Goal: Information Seeking & Learning: Learn about a topic

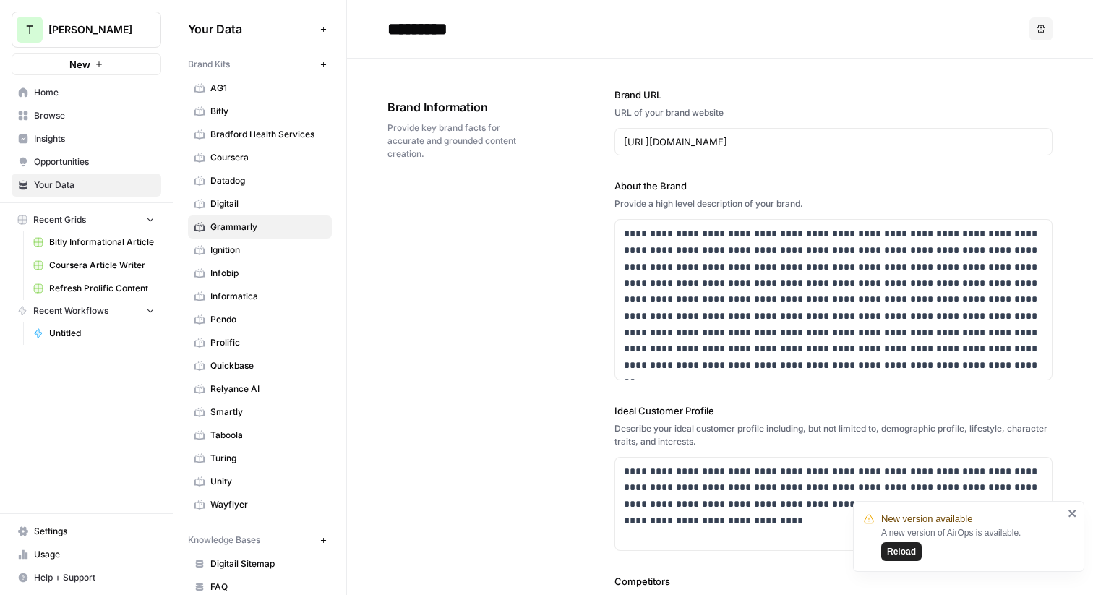
click at [46, 139] on span "Insights" at bounding box center [94, 138] width 121 height 13
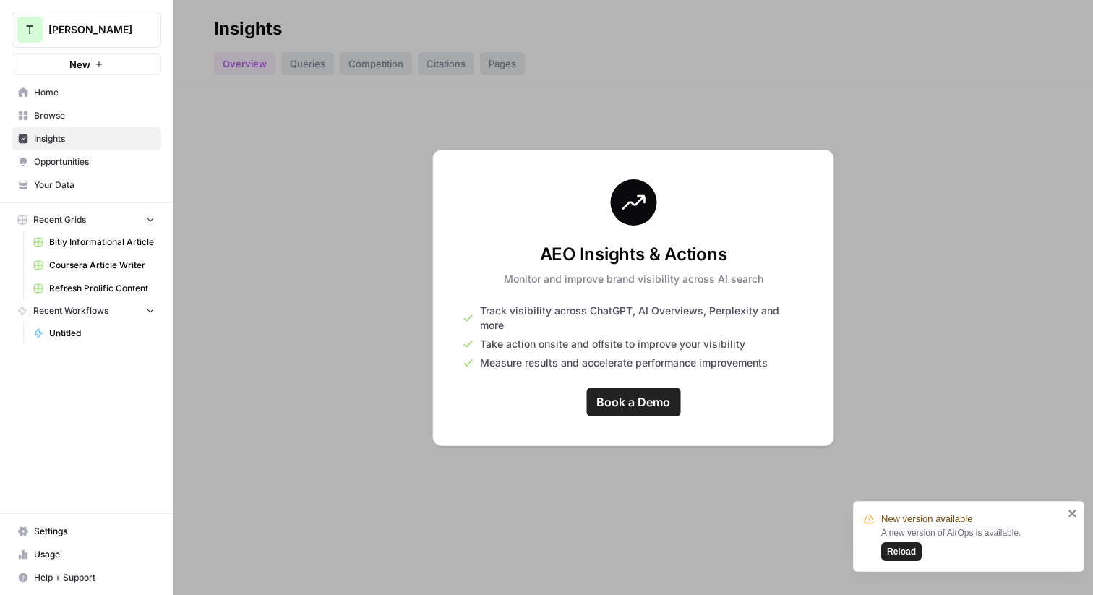
click at [893, 550] on span "Reload" at bounding box center [901, 551] width 29 height 13
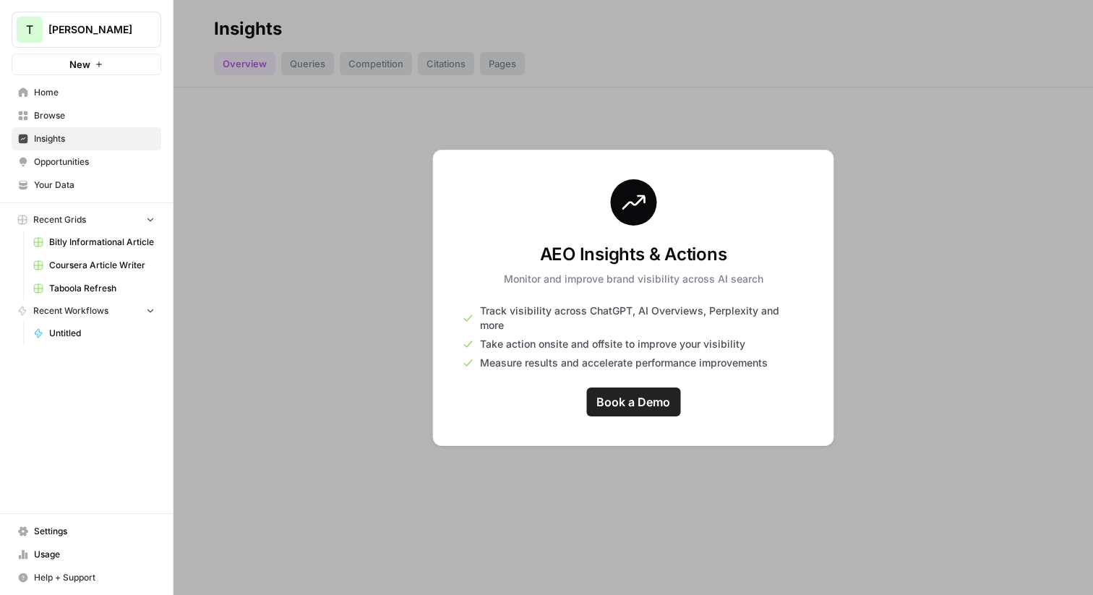
click at [56, 185] on span "Your Data" at bounding box center [94, 185] width 121 height 13
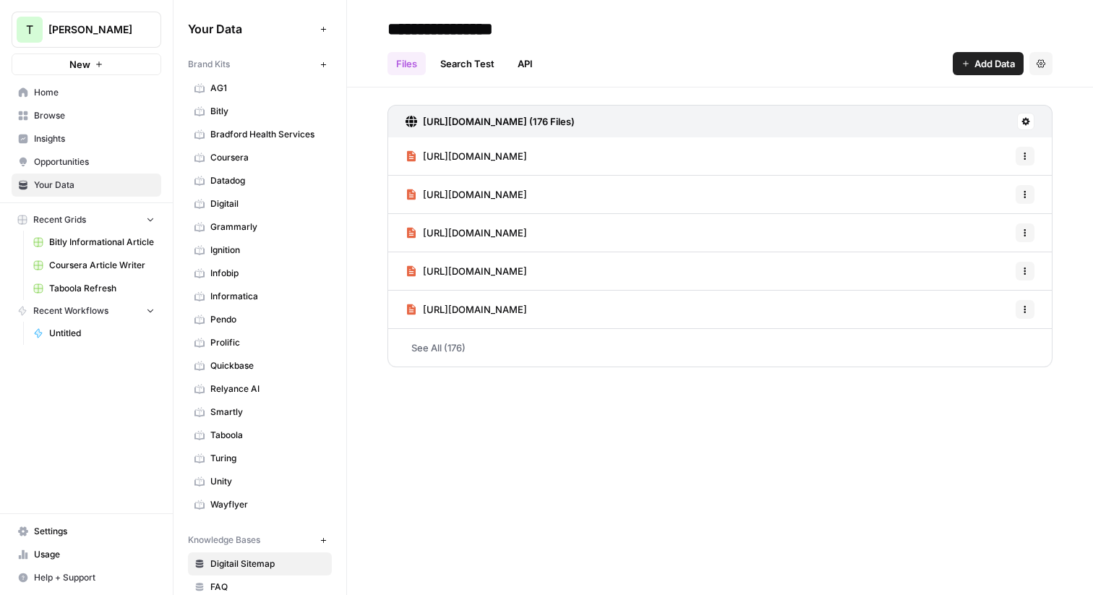
scroll to position [7, 0]
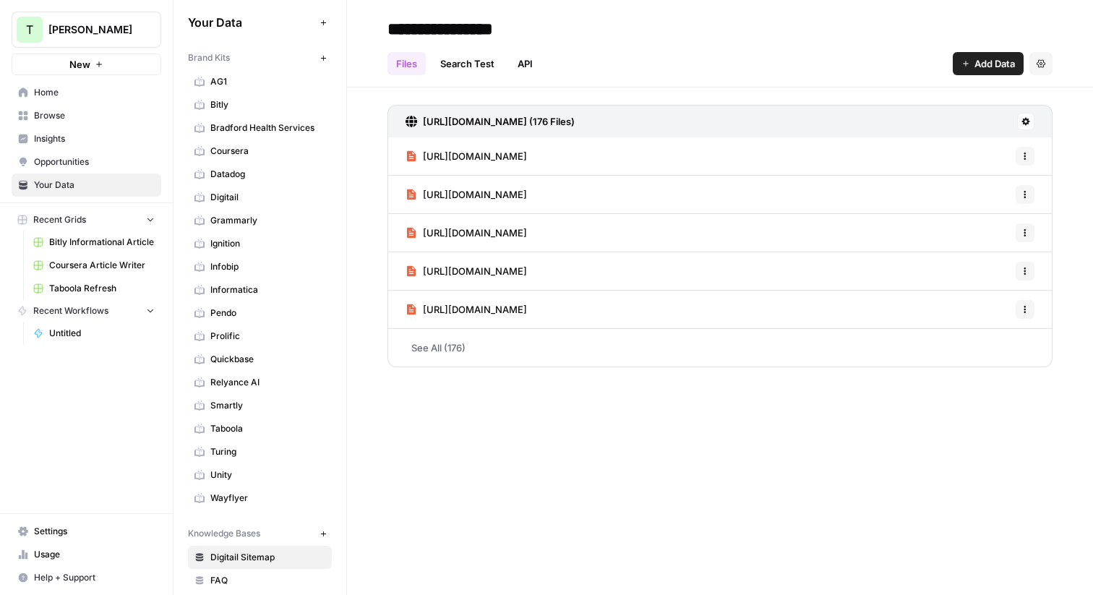
click at [44, 526] on span "Settings" at bounding box center [94, 531] width 121 height 13
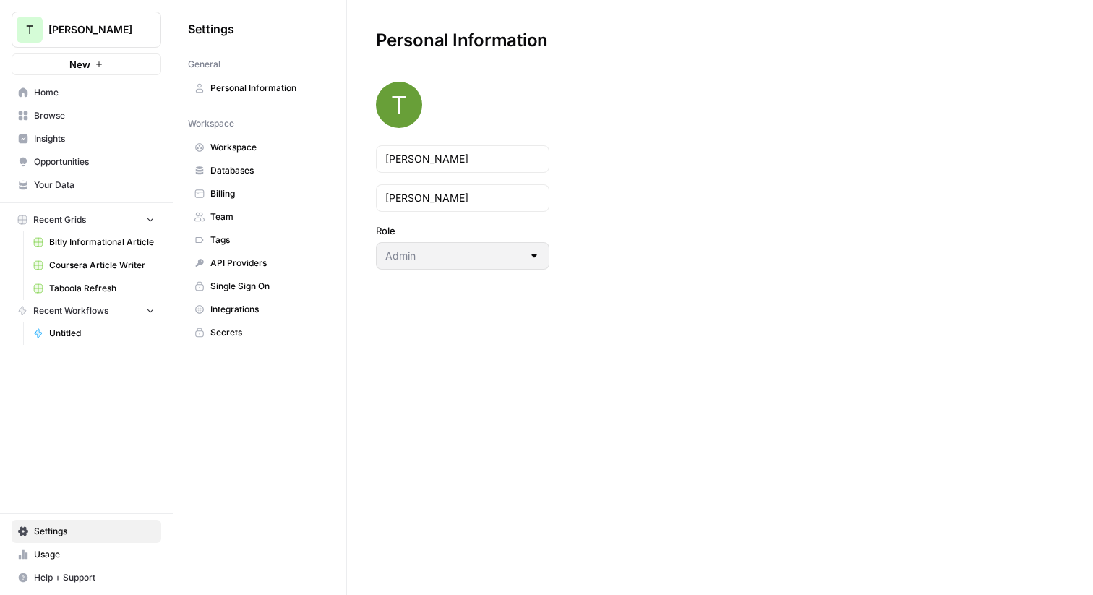
click at [256, 147] on span "Workspace" at bounding box center [267, 147] width 115 height 13
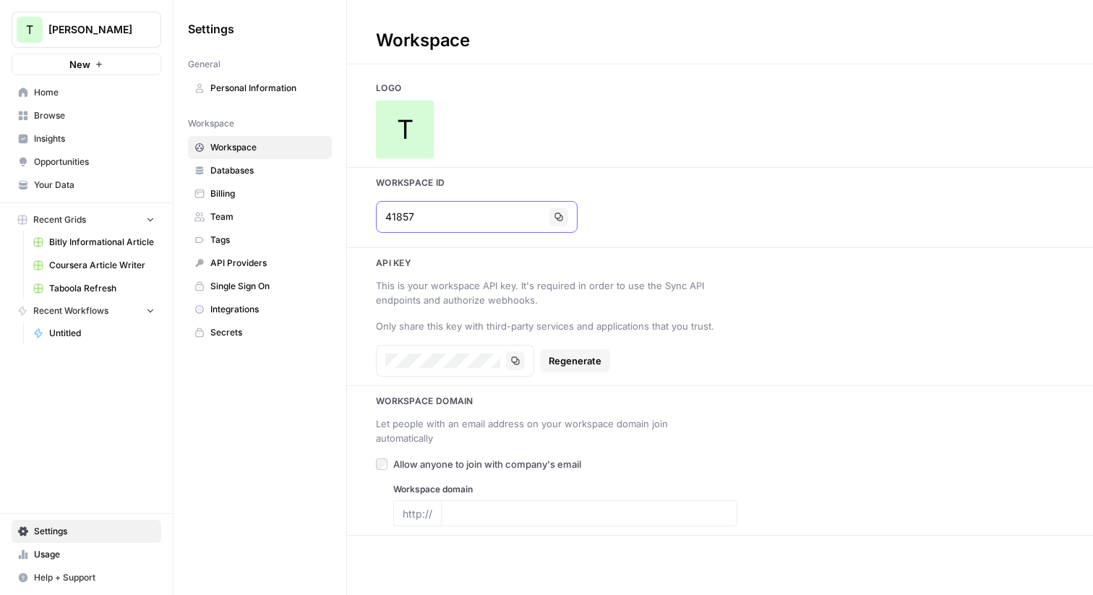
click at [397, 217] on input "41857" at bounding box center [464, 217] width 158 height 14
click at [46, 141] on span "Insights" at bounding box center [94, 138] width 121 height 13
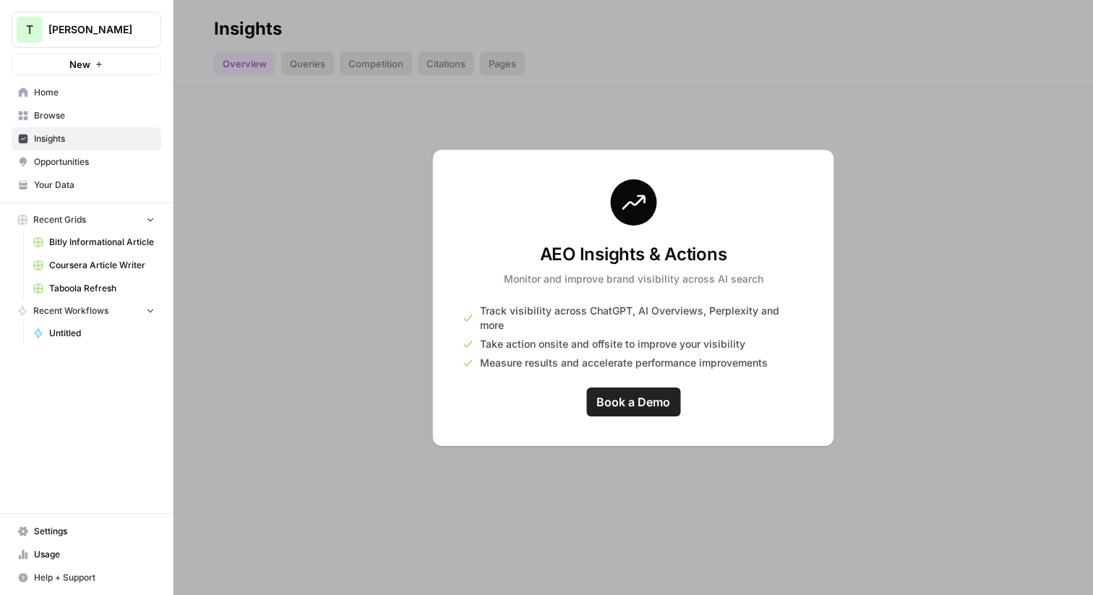
click at [50, 163] on span "Opportunities" at bounding box center [94, 161] width 121 height 13
click at [49, 186] on span "Your Data" at bounding box center [94, 185] width 121 height 13
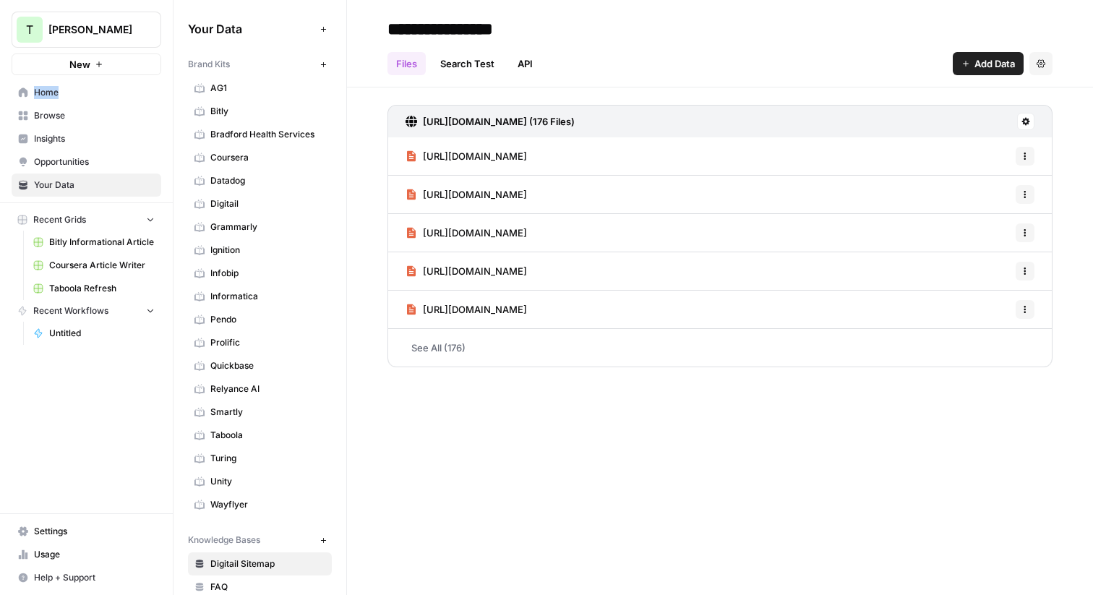
click at [41, 95] on span "Home" at bounding box center [94, 92] width 121 height 13
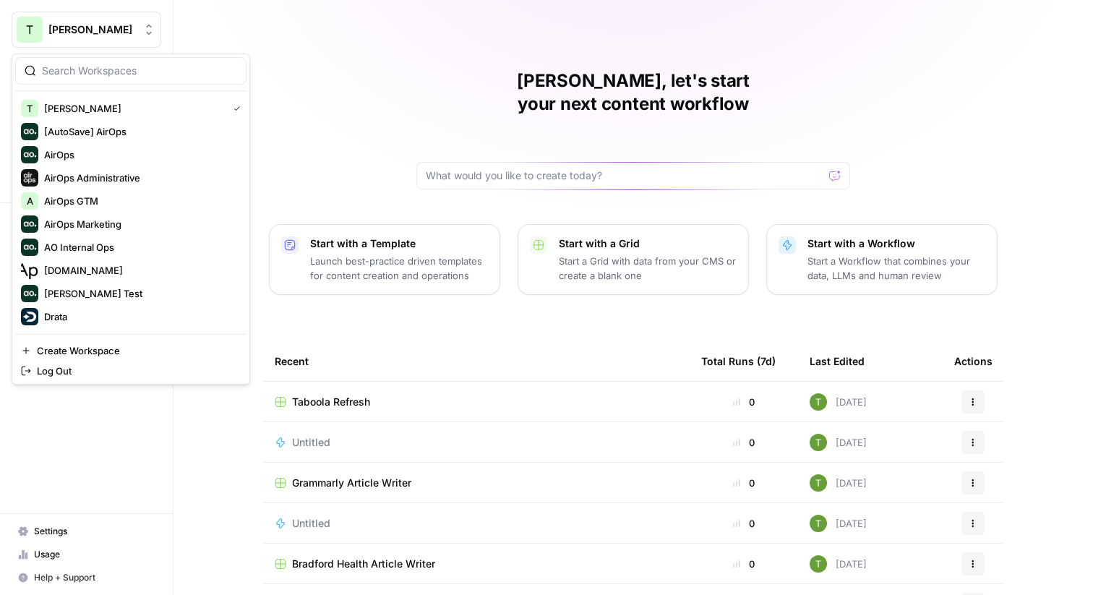
click at [100, 35] on span "[PERSON_NAME]" at bounding box center [91, 29] width 87 height 14
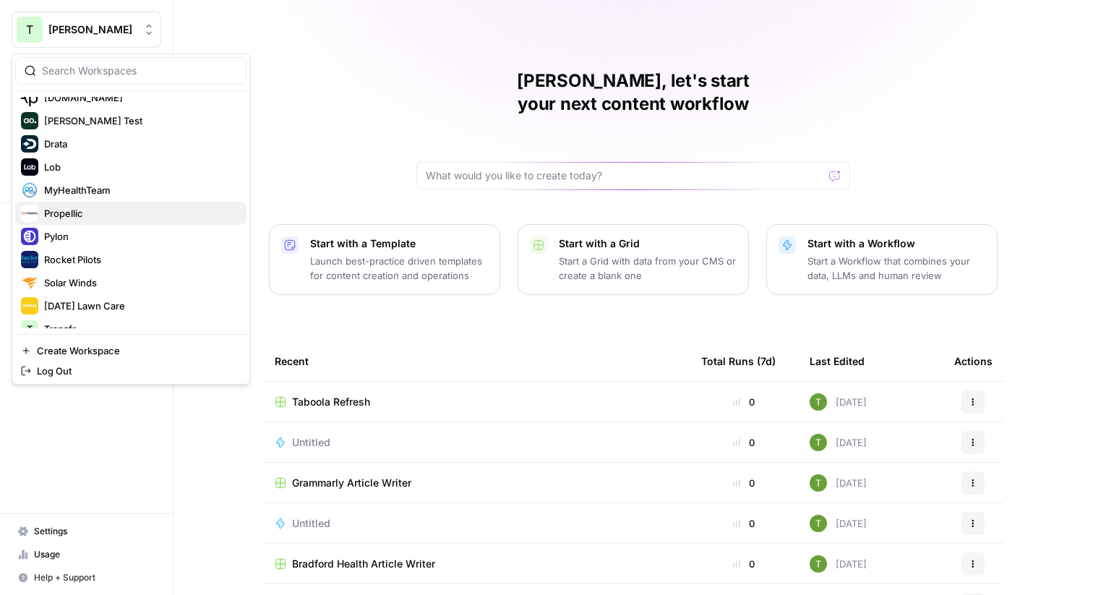
scroll to position [208, 0]
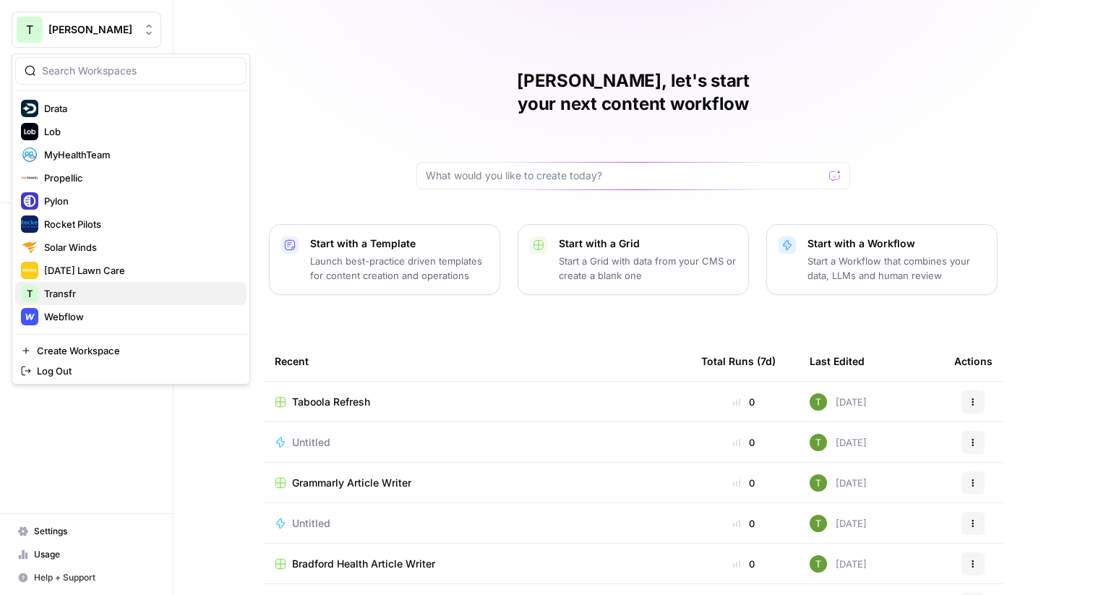
click at [56, 294] on span "Transfr" at bounding box center [139, 293] width 191 height 14
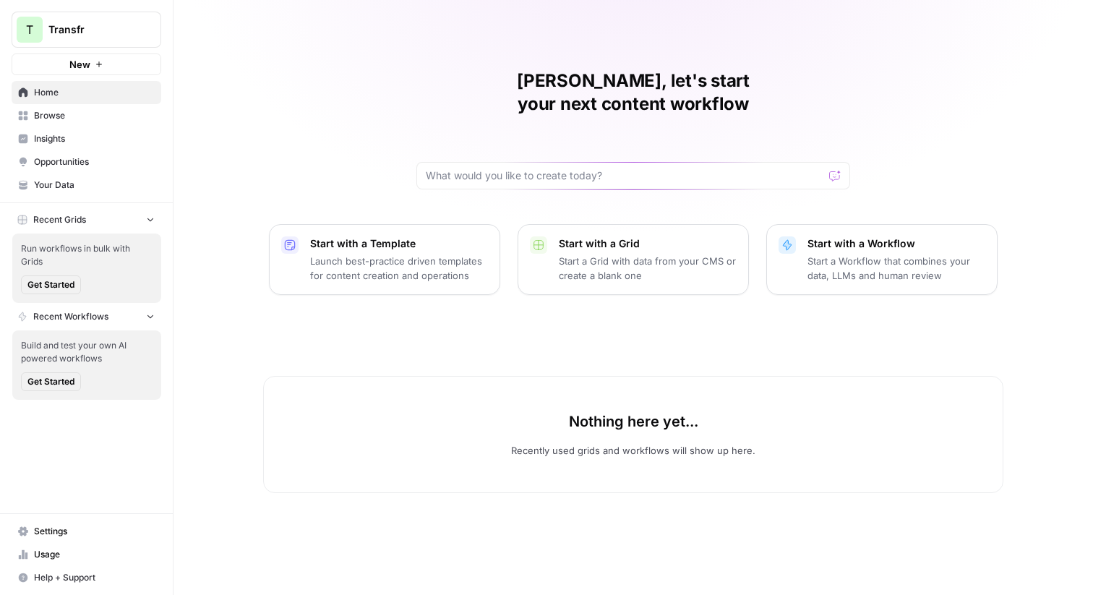
click at [60, 139] on span "Insights" at bounding box center [94, 138] width 121 height 13
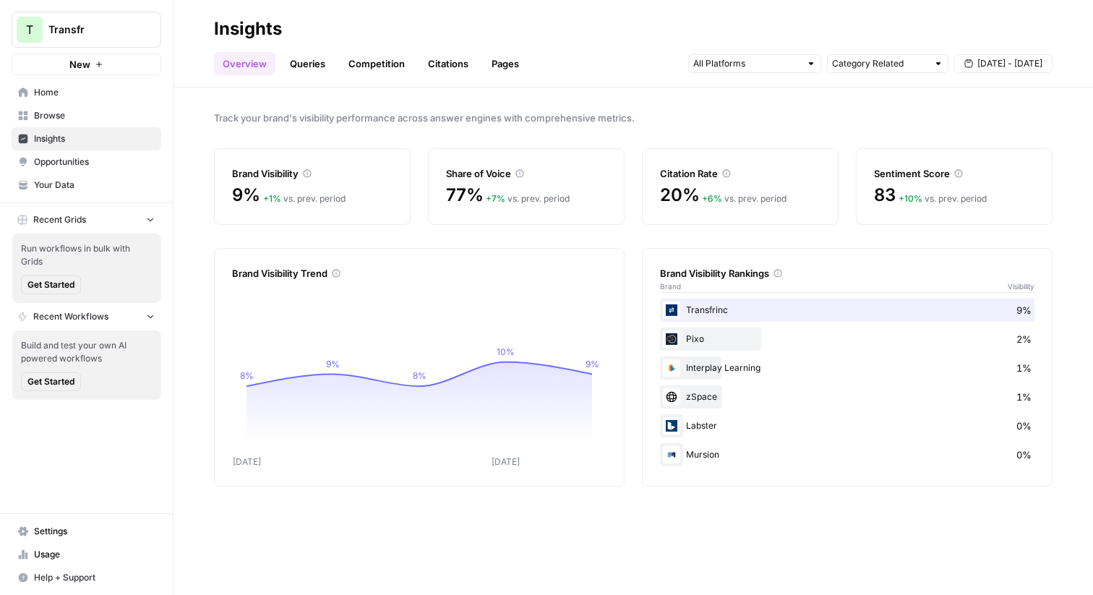
click at [296, 64] on link "Queries" at bounding box center [307, 63] width 53 height 23
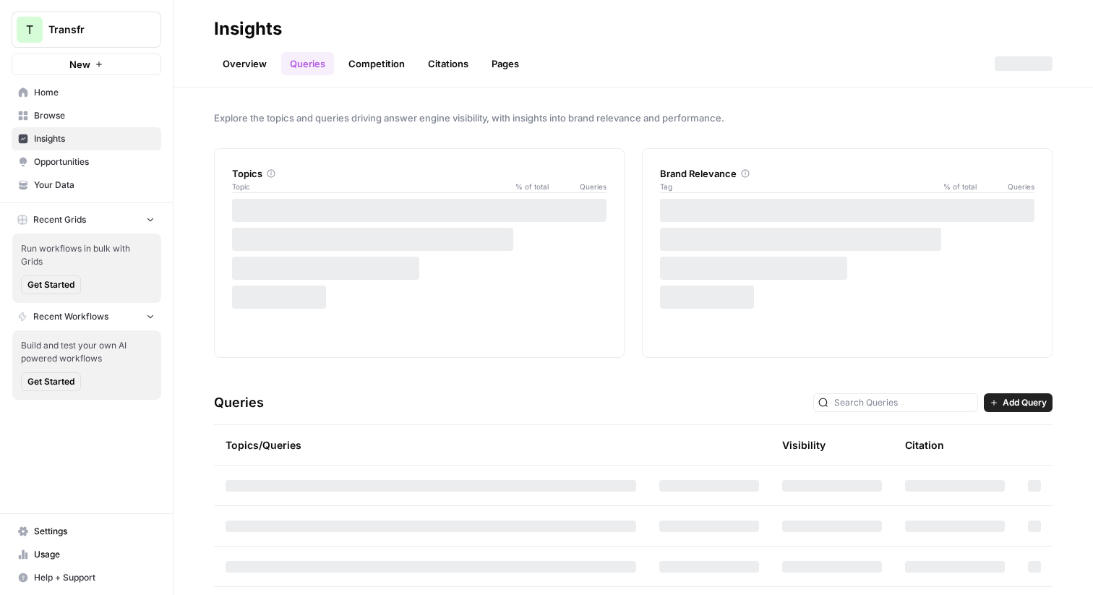
click at [368, 66] on link "Competition" at bounding box center [377, 63] width 74 height 23
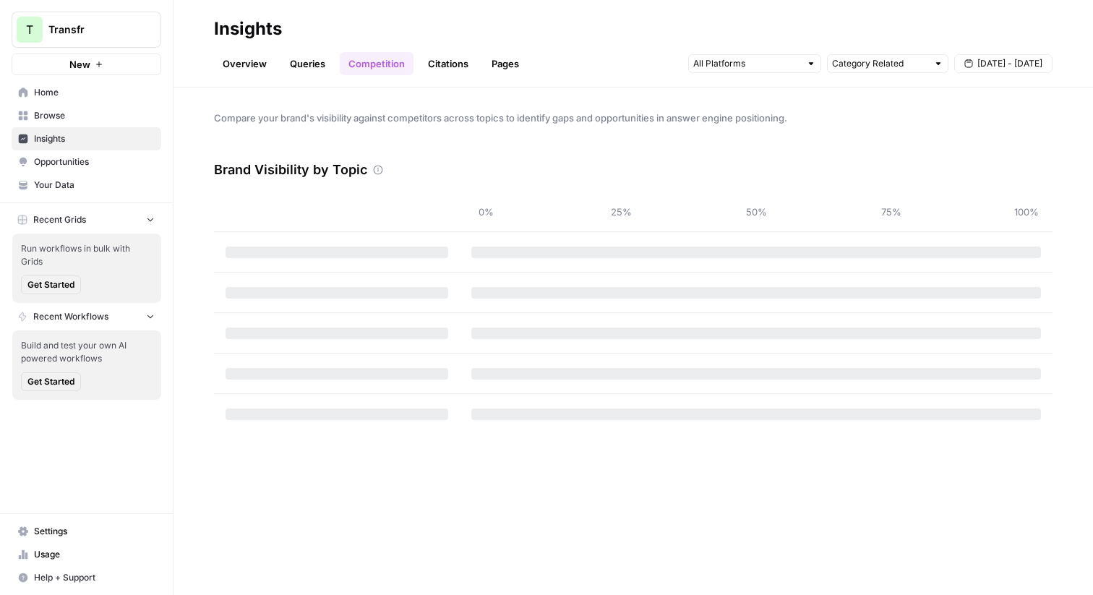
click at [453, 69] on link "Citations" at bounding box center [448, 63] width 58 height 23
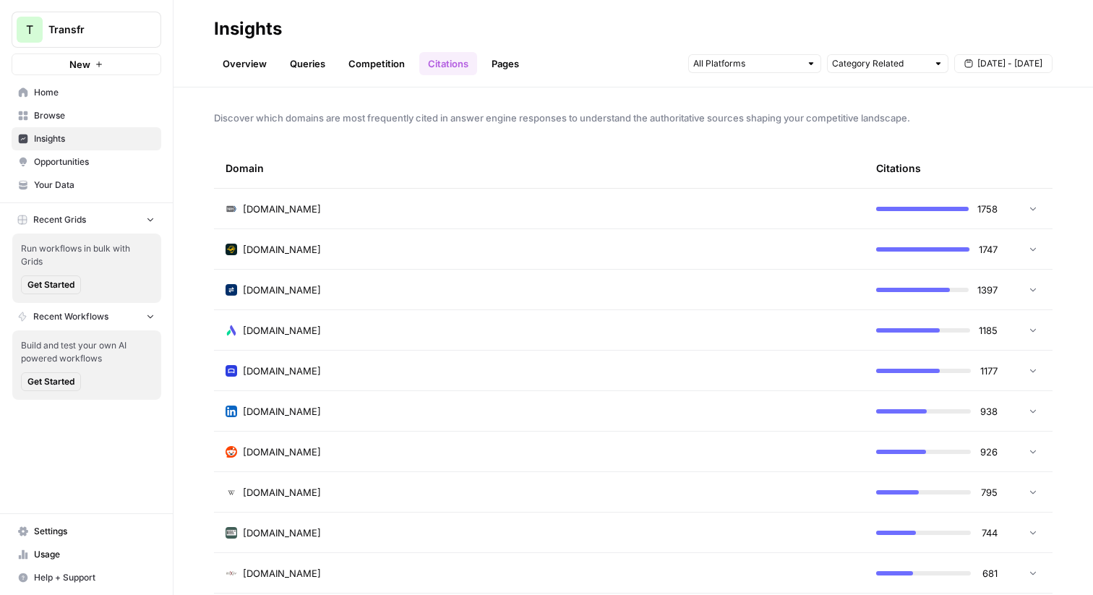
click at [503, 66] on link "Pages" at bounding box center [505, 63] width 45 height 23
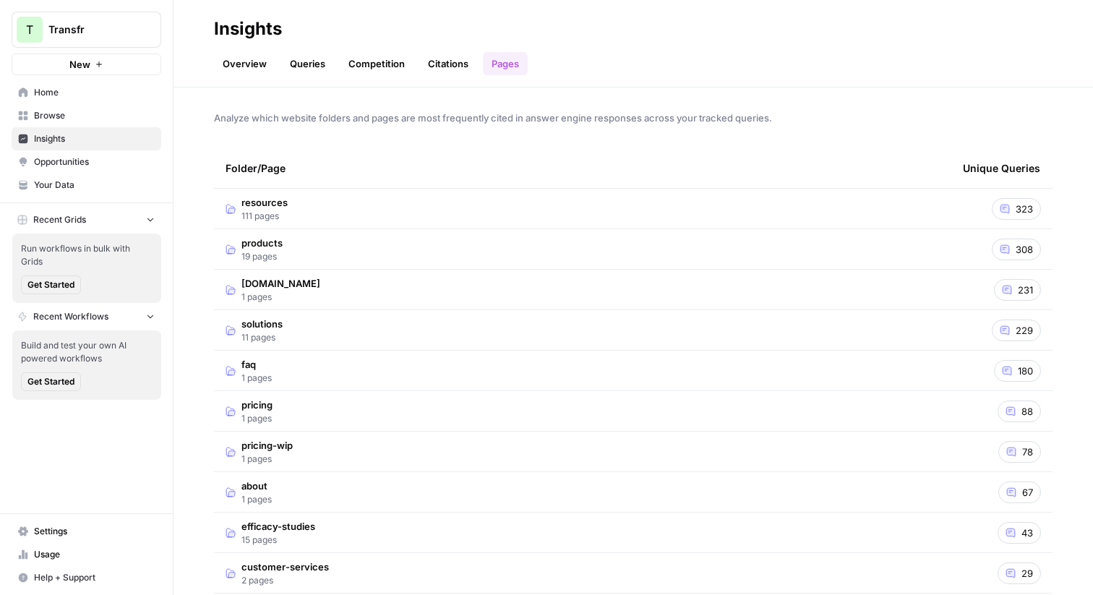
click at [81, 142] on span "Insights" at bounding box center [94, 138] width 121 height 13
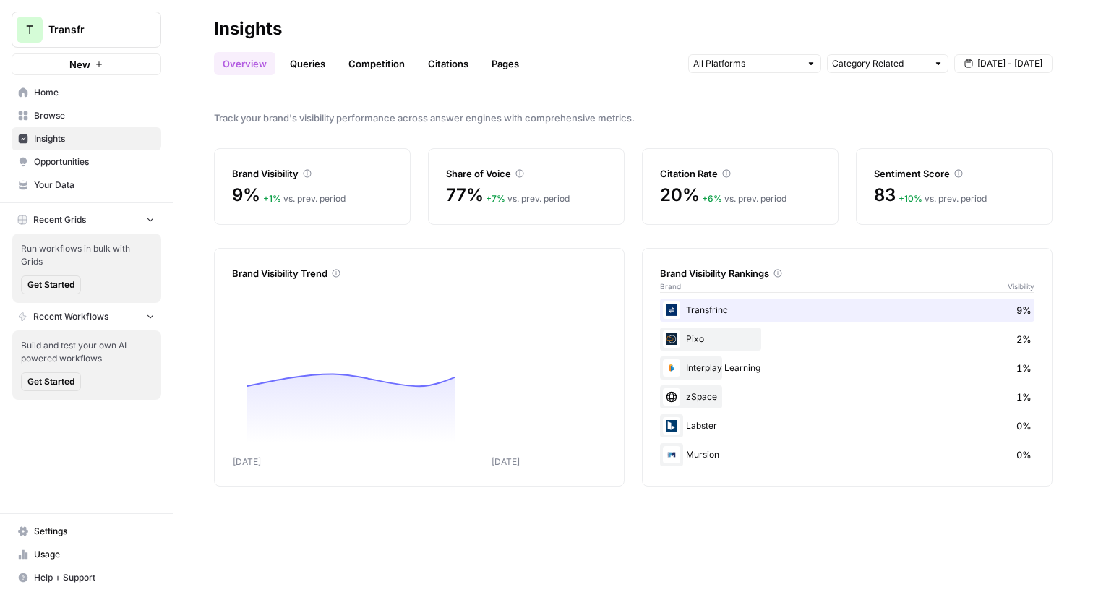
click at [68, 168] on link "Opportunities" at bounding box center [87, 161] width 150 height 23
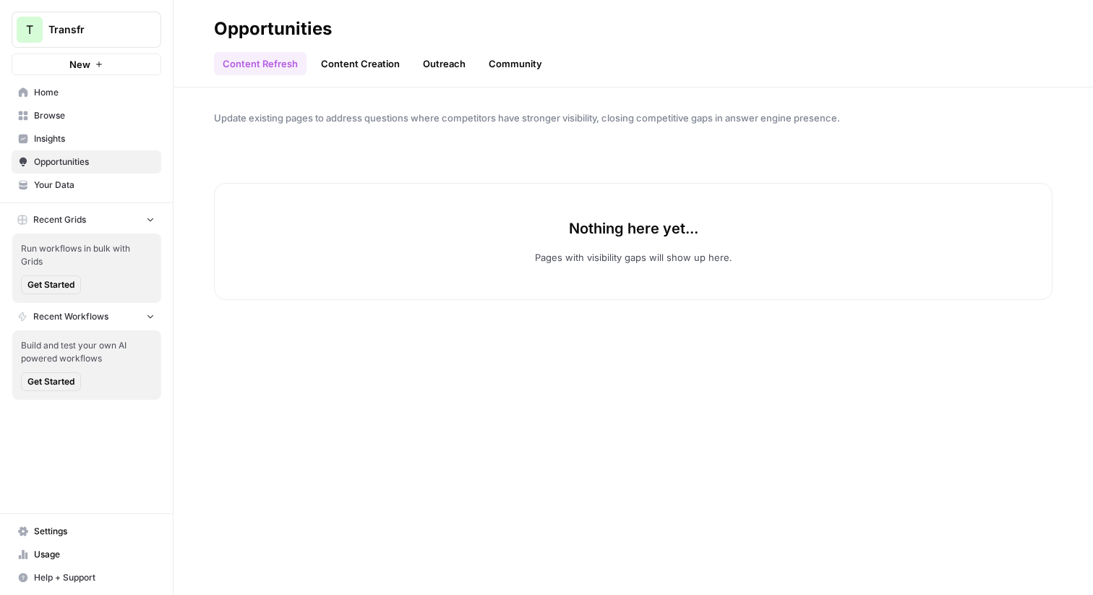
click at [353, 66] on link "Content Creation" at bounding box center [360, 63] width 96 height 23
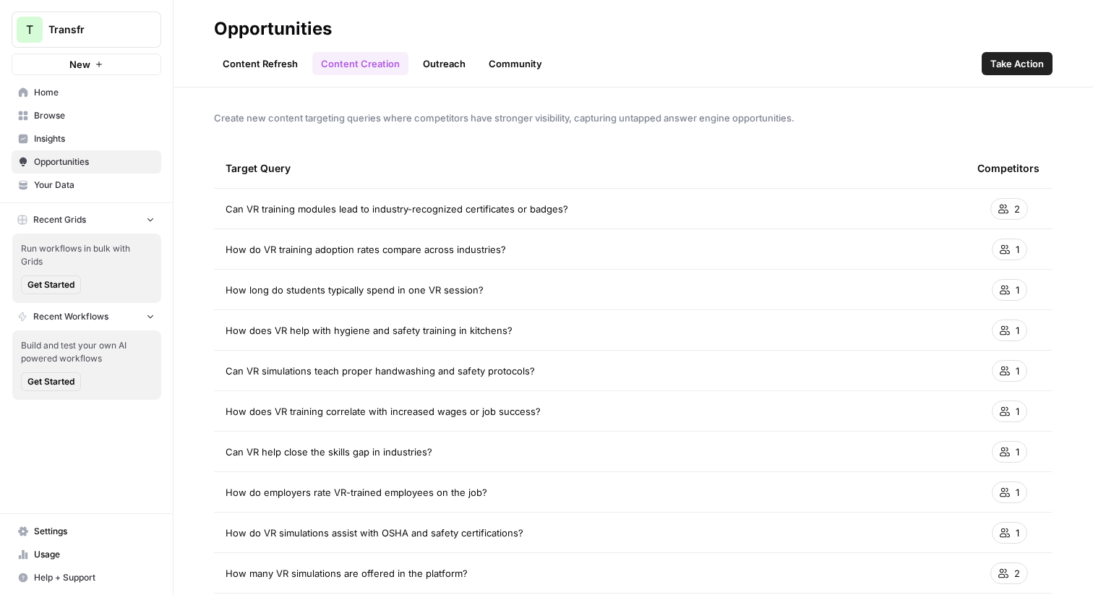
click at [442, 66] on link "Outreach" at bounding box center [444, 63] width 60 height 23
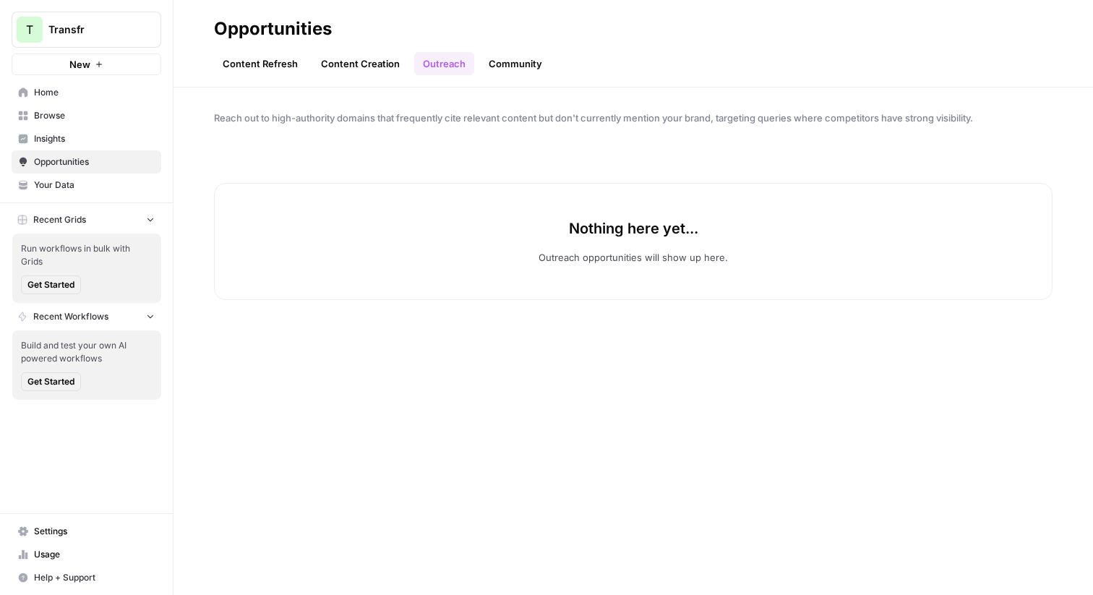
click at [517, 66] on link "Community" at bounding box center [515, 63] width 71 height 23
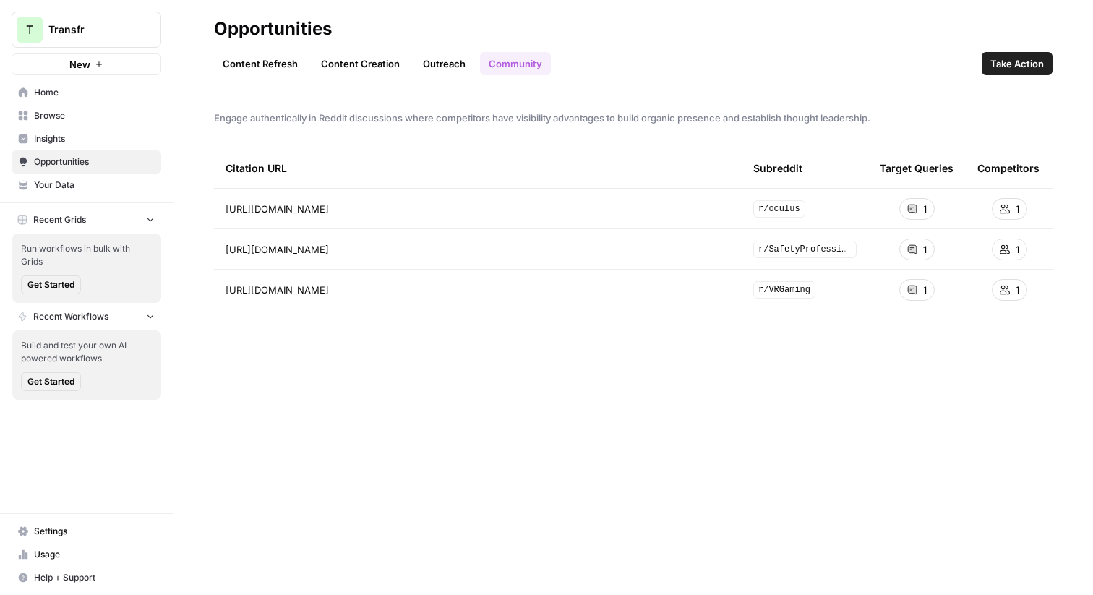
click at [442, 63] on link "Outreach" at bounding box center [444, 63] width 60 height 23
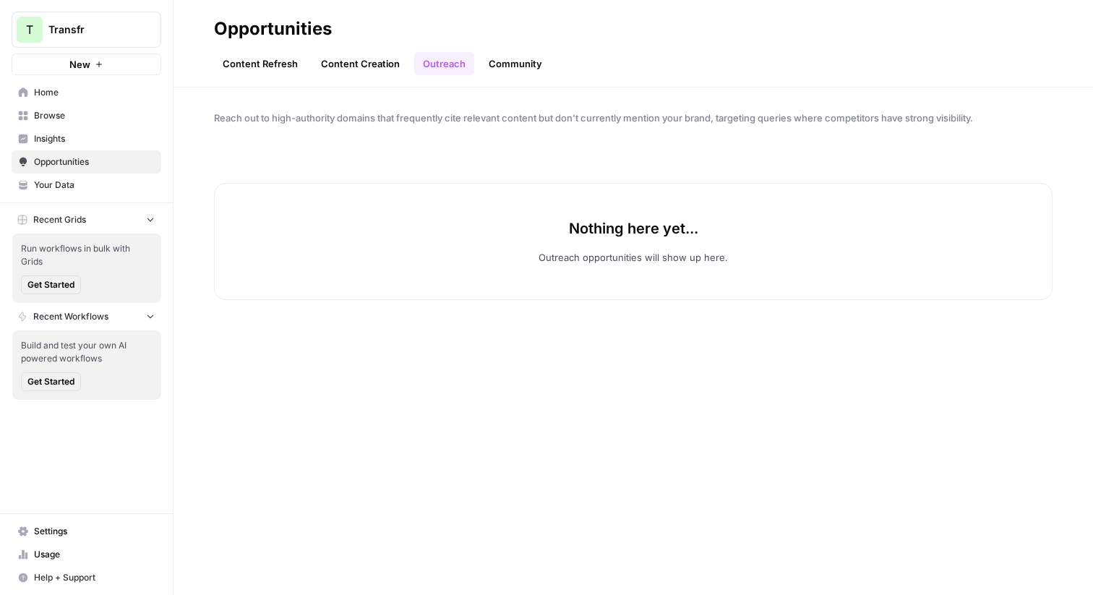
click at [49, 142] on span "Insights" at bounding box center [94, 138] width 121 height 13
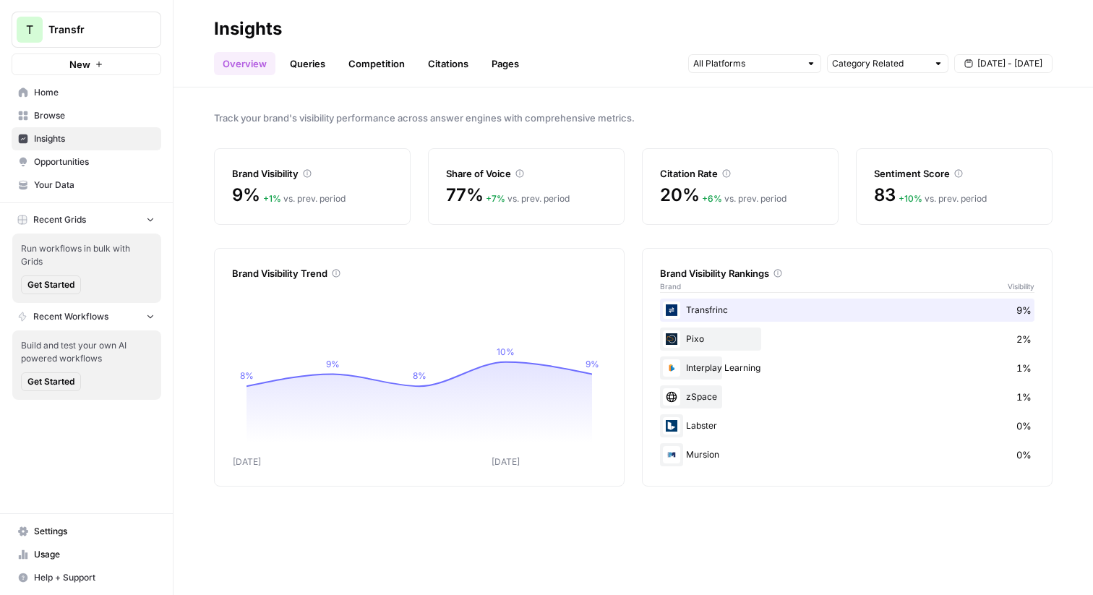
click at [304, 64] on link "Queries" at bounding box center [307, 63] width 53 height 23
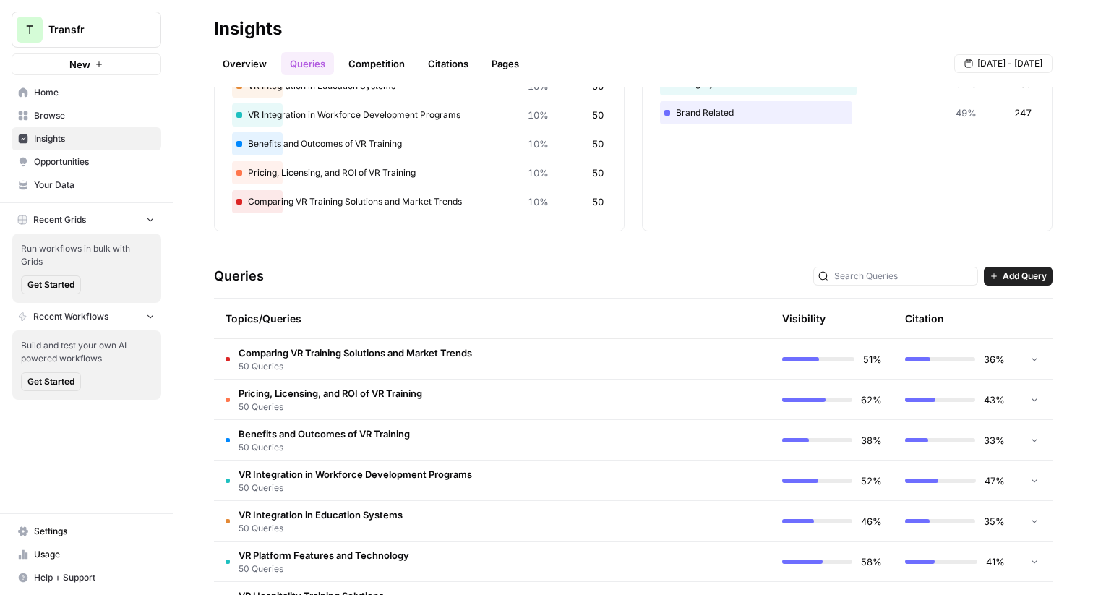
scroll to position [298, 0]
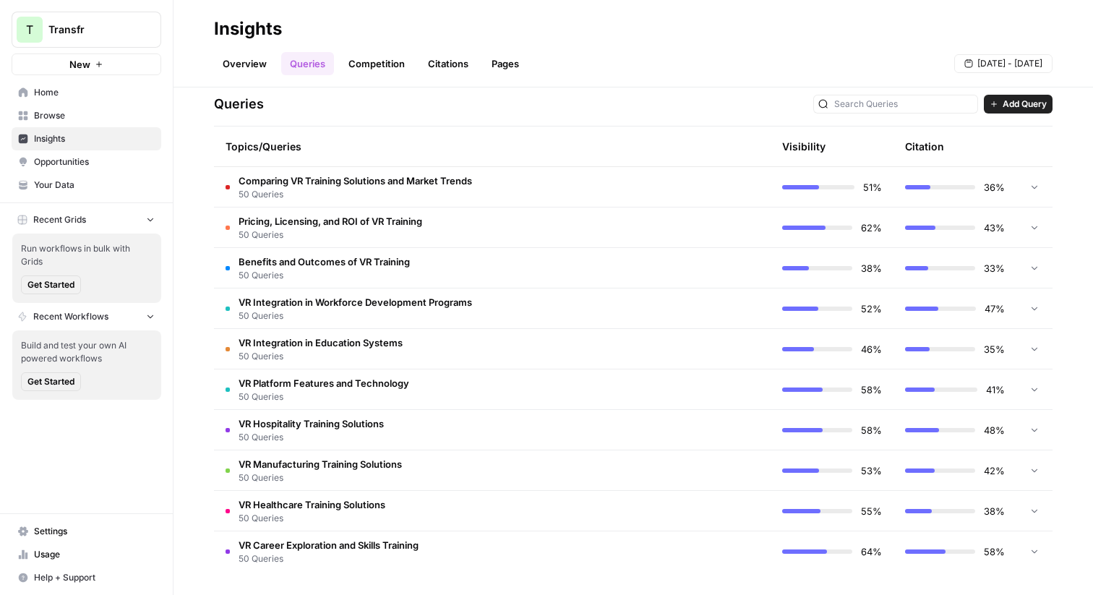
click at [68, 161] on span "Opportunities" at bounding box center [94, 161] width 121 height 13
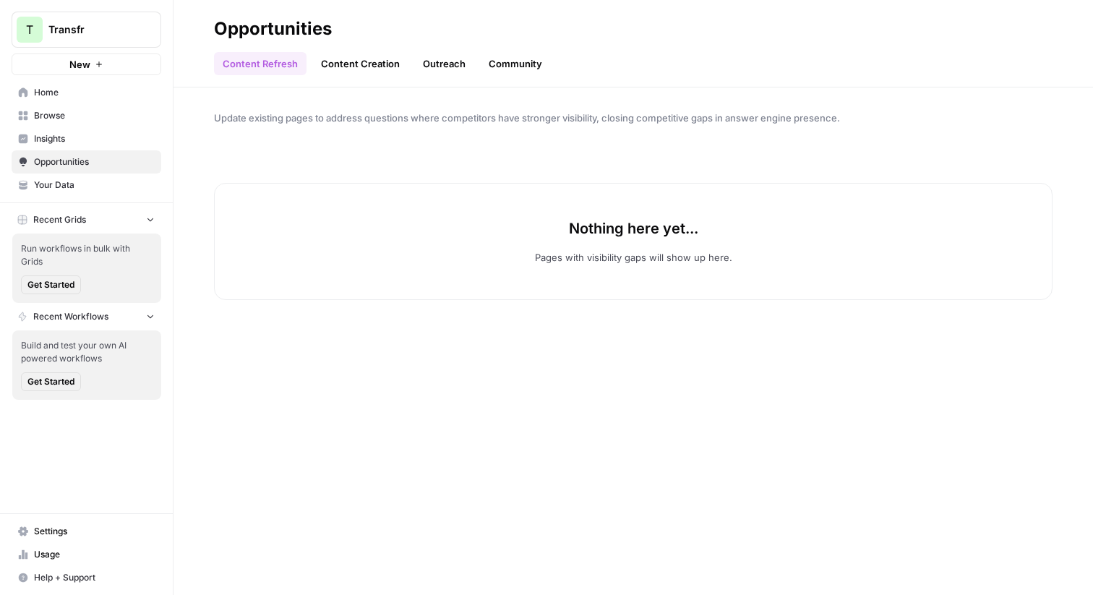
click at [373, 66] on link "Content Creation" at bounding box center [360, 63] width 96 height 23
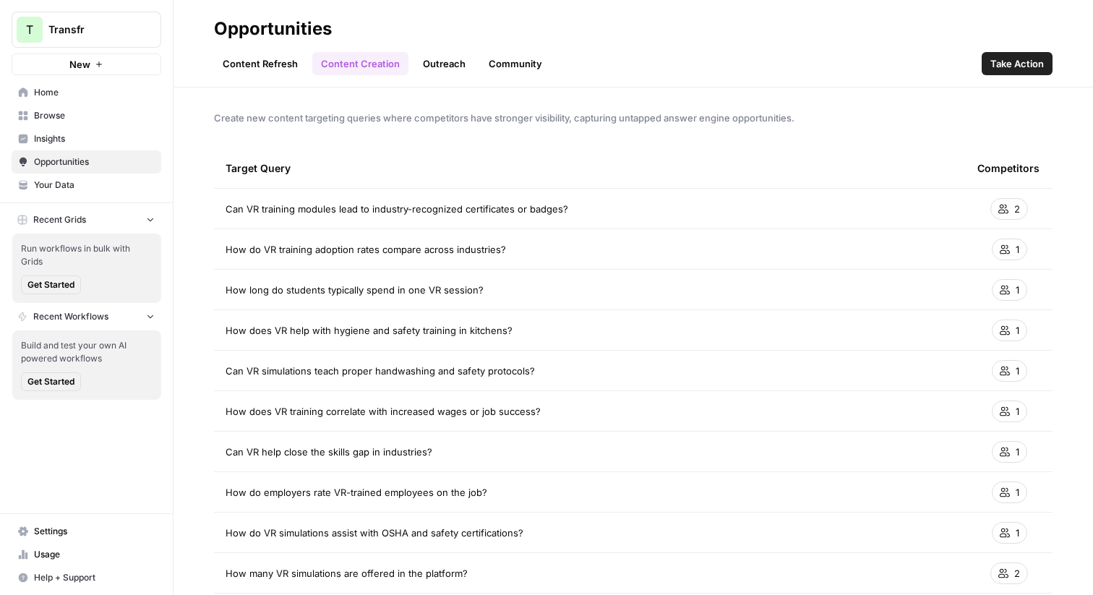
click at [612, 35] on h2 "Opportunities" at bounding box center [633, 28] width 838 height 23
click at [694, 51] on div "Content Refresh Content Creation Outreach Community Take Action" at bounding box center [633, 57] width 838 height 35
click at [261, 61] on link "Content Refresh" at bounding box center [260, 63] width 93 height 23
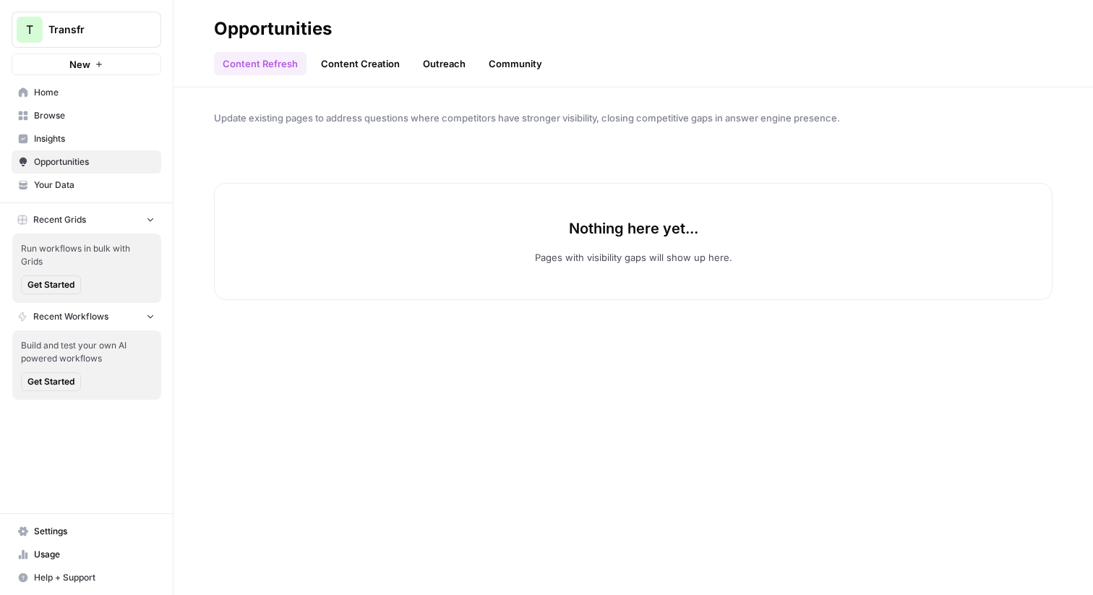
click at [439, 59] on link "Outreach" at bounding box center [444, 63] width 60 height 23
click at [48, 532] on span "Settings" at bounding box center [94, 531] width 121 height 13
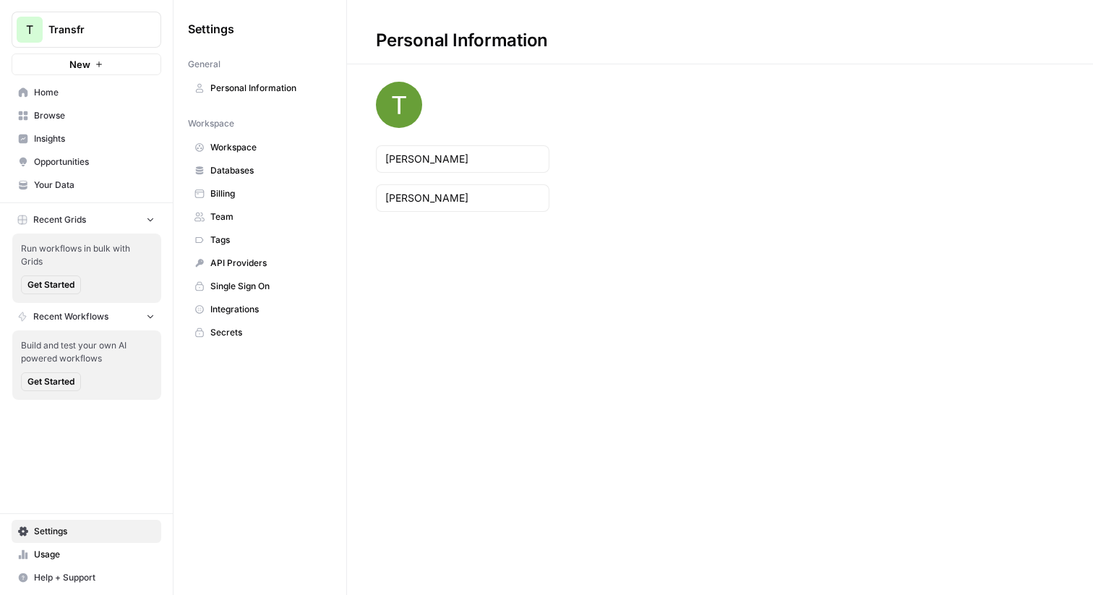
click at [241, 141] on span "Workspace" at bounding box center [267, 147] width 115 height 13
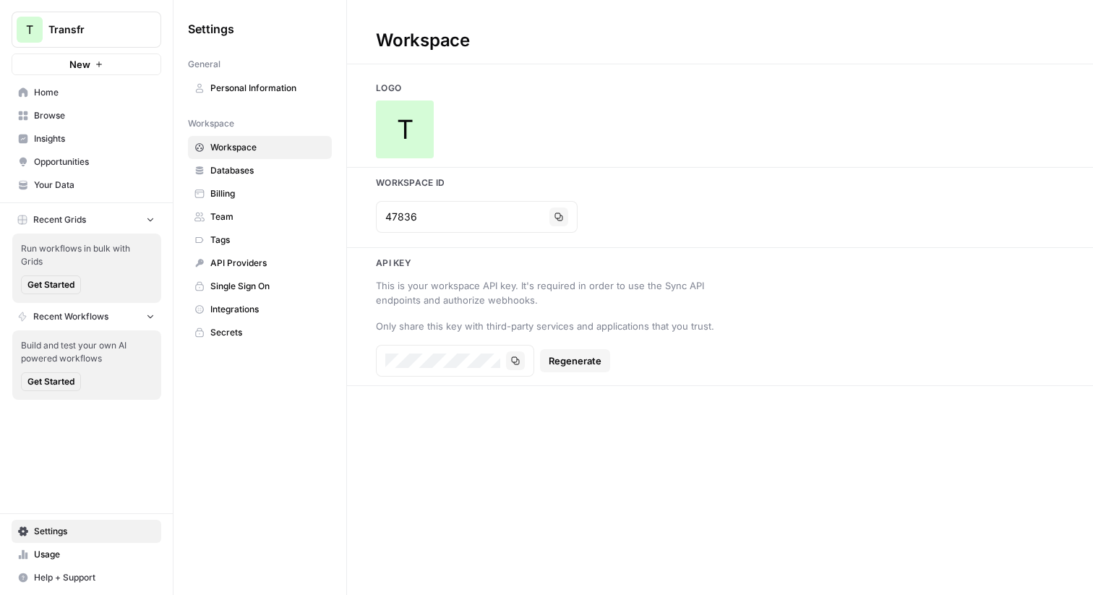
click at [397, 223] on div "47836 Copy" at bounding box center [477, 217] width 202 height 32
click at [397, 223] on input "47836" at bounding box center [464, 217] width 158 height 14
click at [51, 184] on span "Your Data" at bounding box center [94, 185] width 121 height 13
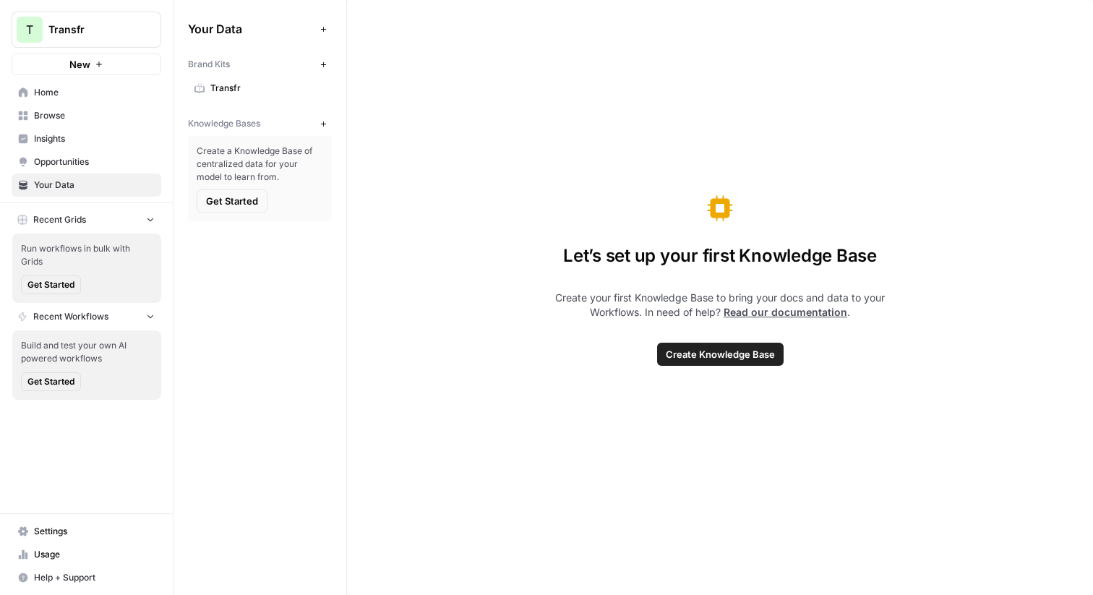
click at [247, 89] on span "Transfr" at bounding box center [267, 88] width 115 height 13
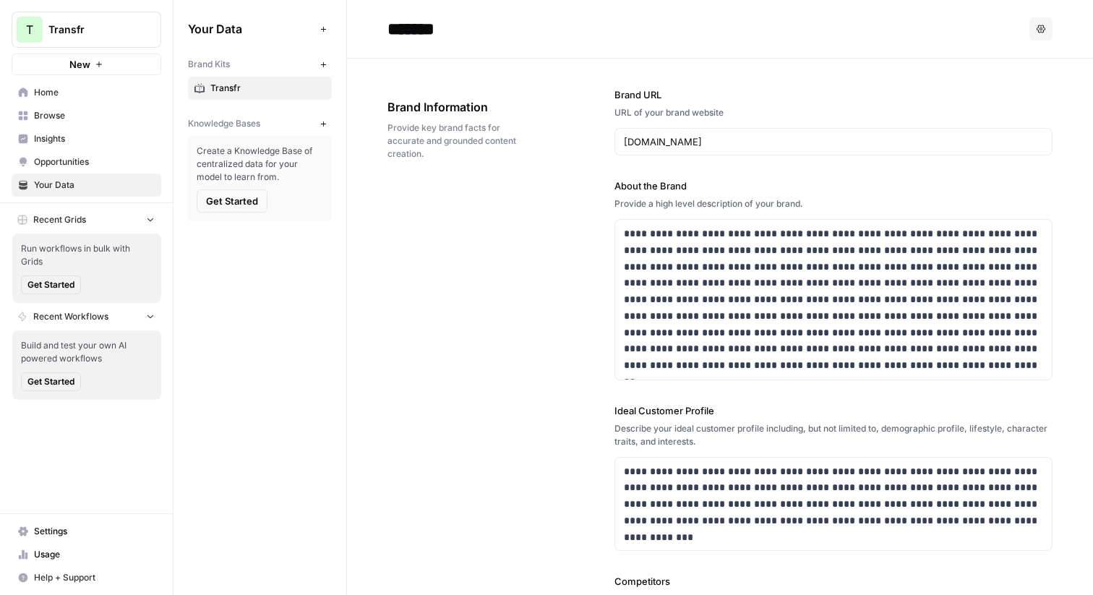
click at [56, 135] on span "Insights" at bounding box center [94, 138] width 121 height 13
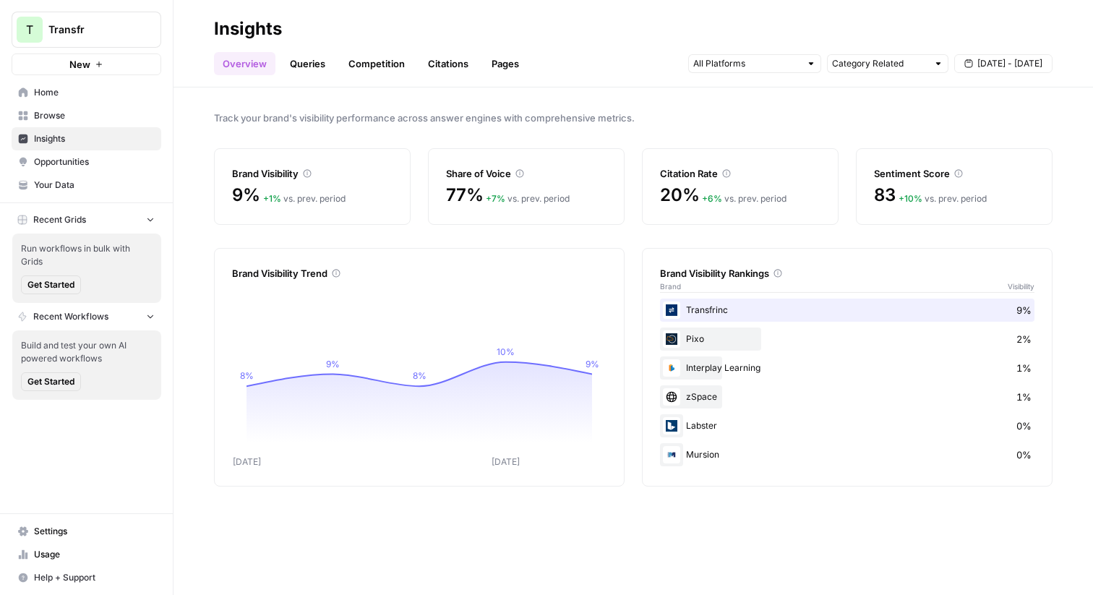
click at [440, 60] on link "Citations" at bounding box center [448, 63] width 58 height 23
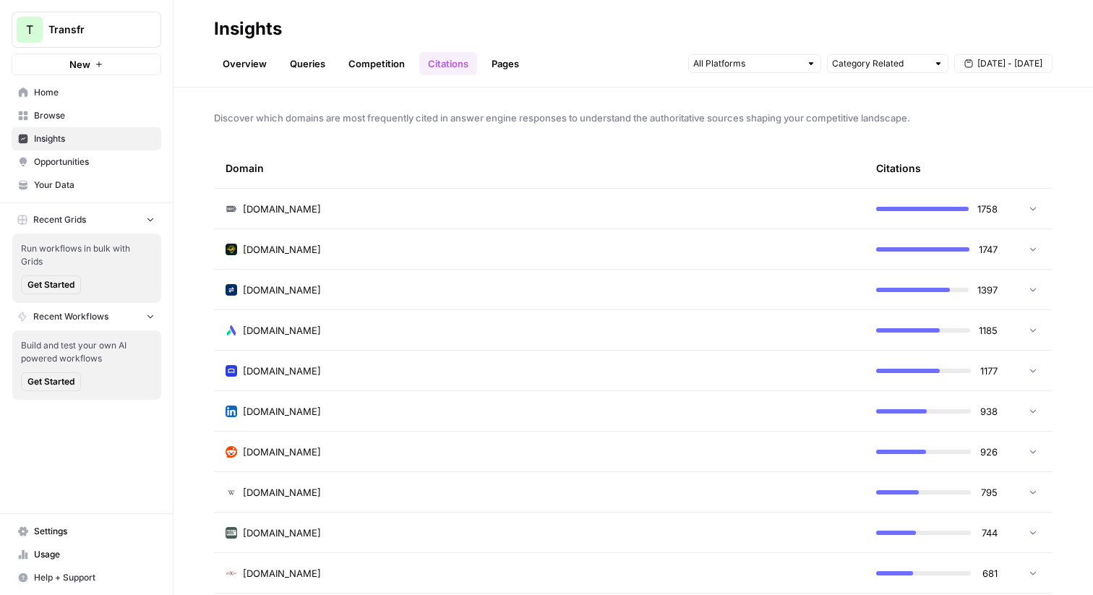
click at [62, 185] on span "Your Data" at bounding box center [94, 185] width 121 height 13
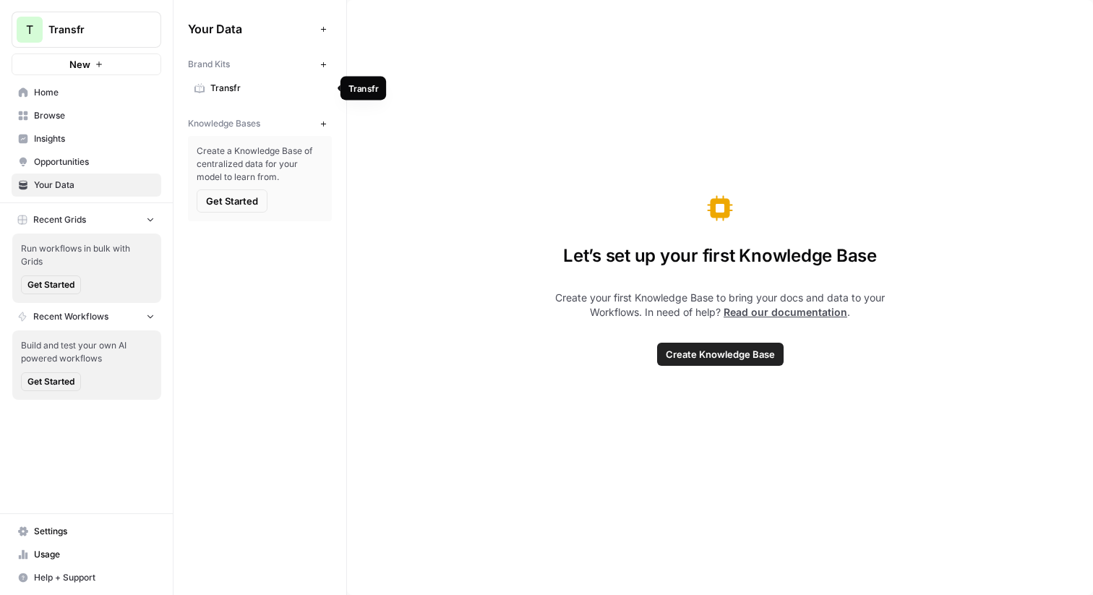
click at [239, 89] on span "Transfr" at bounding box center [267, 88] width 115 height 13
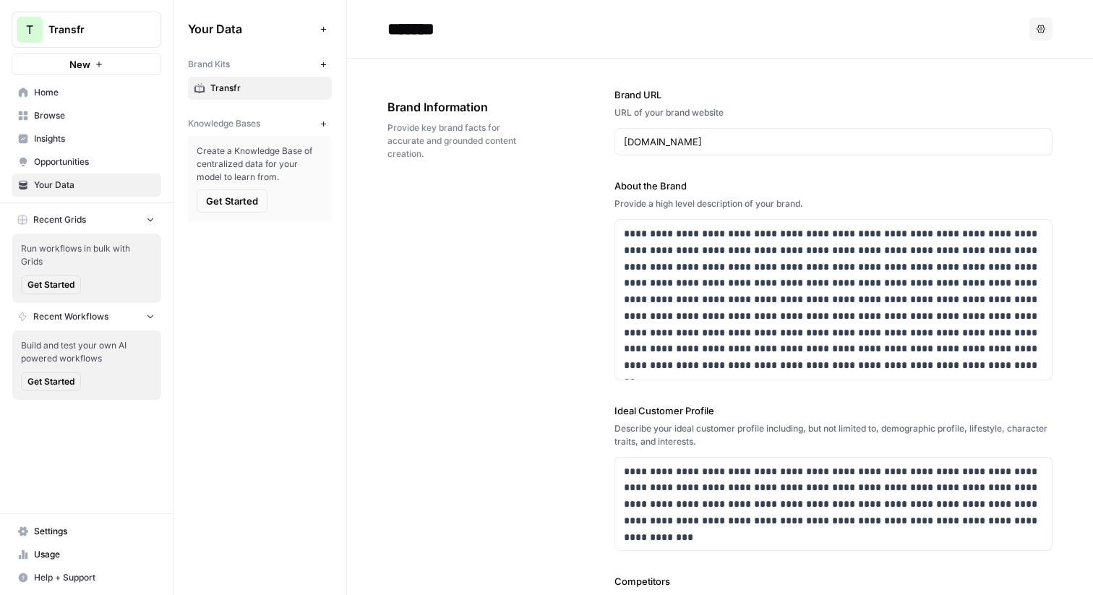
click at [51, 139] on span "Insights" at bounding box center [94, 138] width 121 height 13
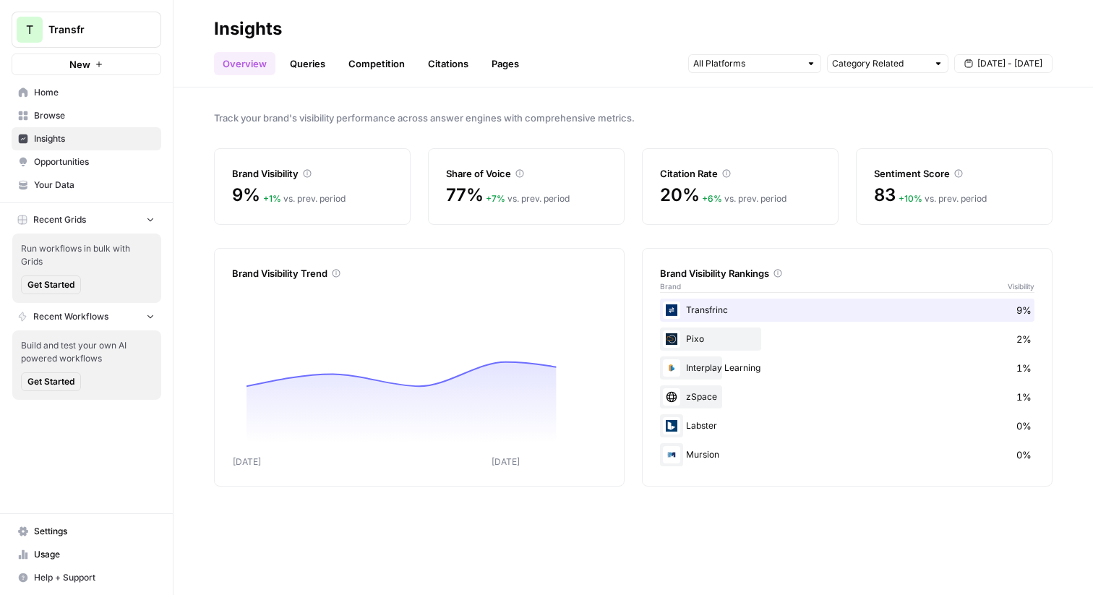
click at [443, 66] on link "Citations" at bounding box center [448, 63] width 58 height 23
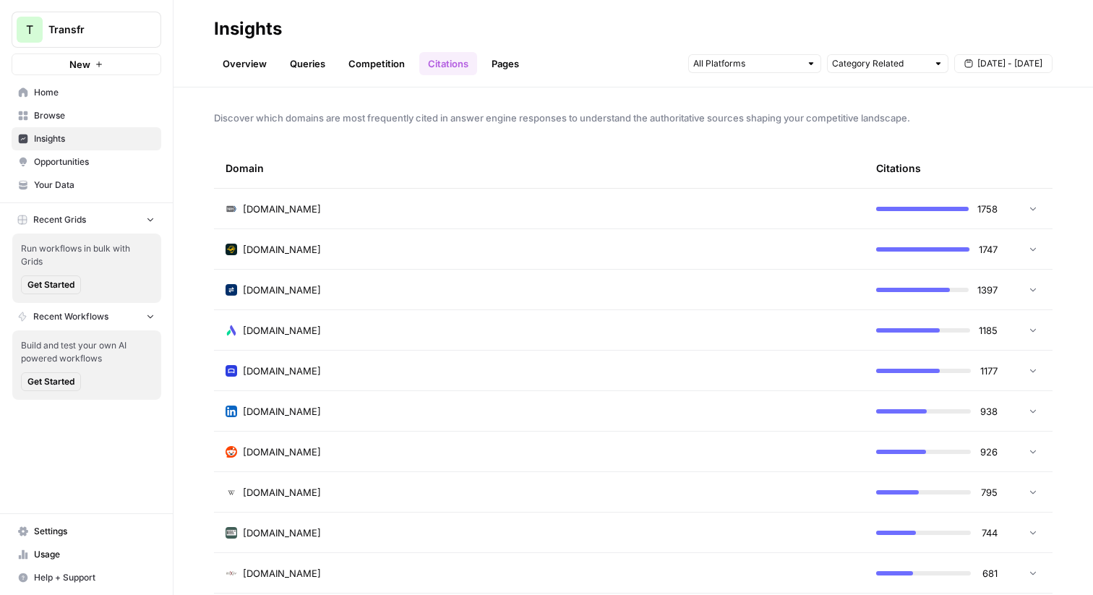
click at [1028, 210] on icon at bounding box center [1033, 208] width 10 height 10
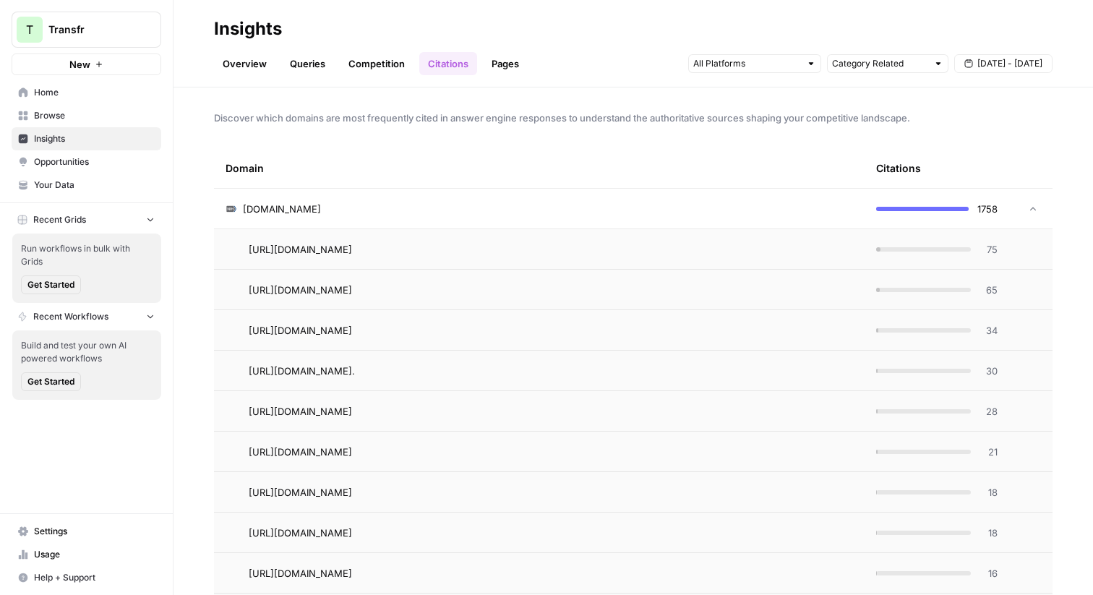
click at [1035, 208] on icon at bounding box center [1033, 209] width 10 height 10
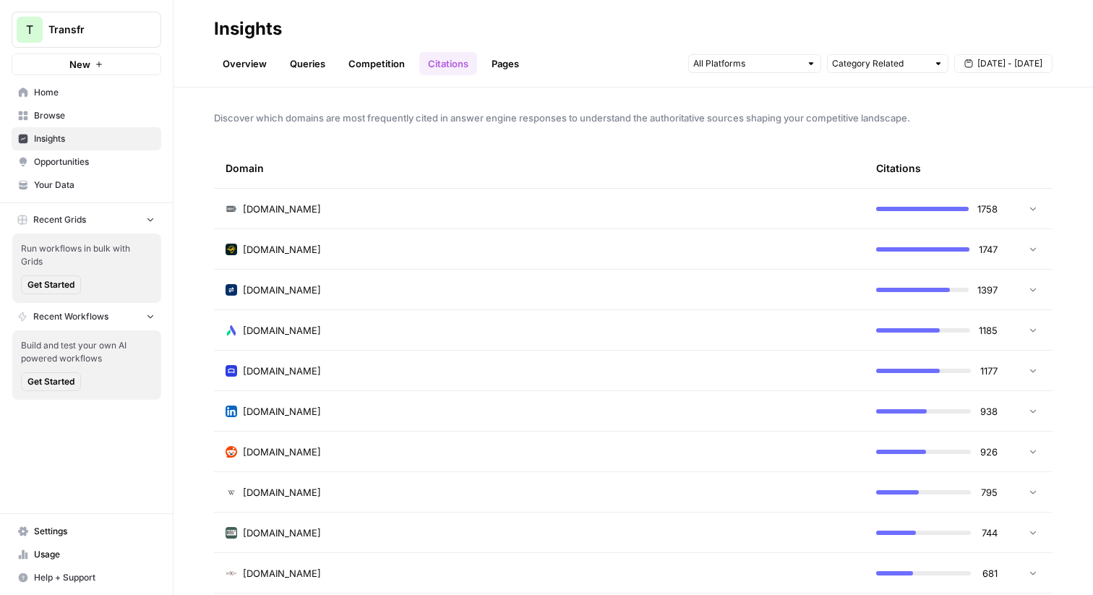
click at [576, 192] on td "[DOMAIN_NAME]" at bounding box center [539, 209] width 650 height 40
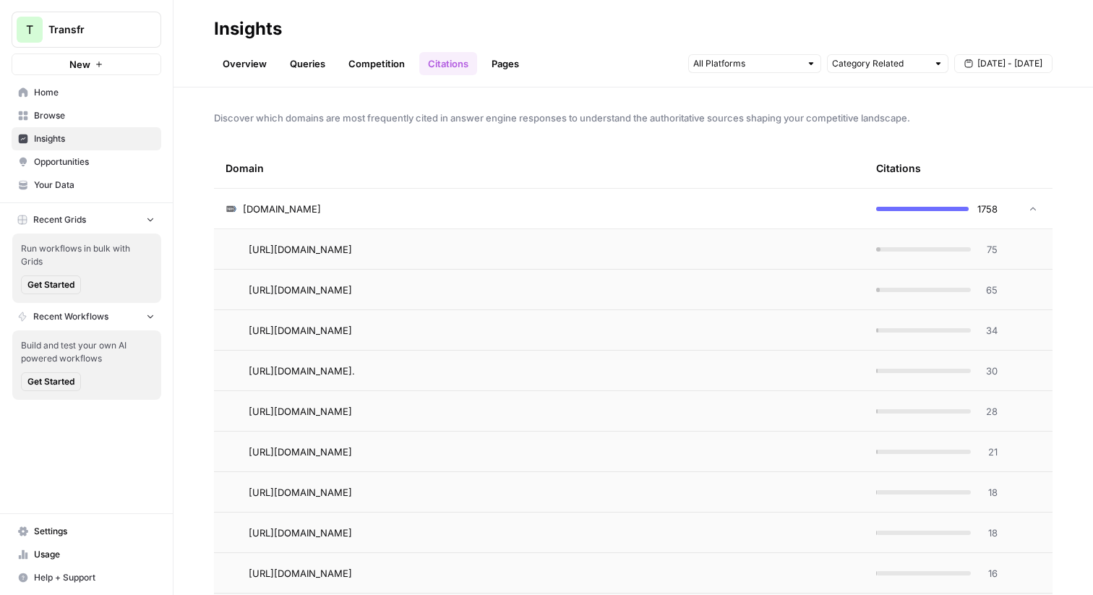
click at [352, 246] on span "[URL][DOMAIN_NAME]" at bounding box center [300, 249] width 103 height 14
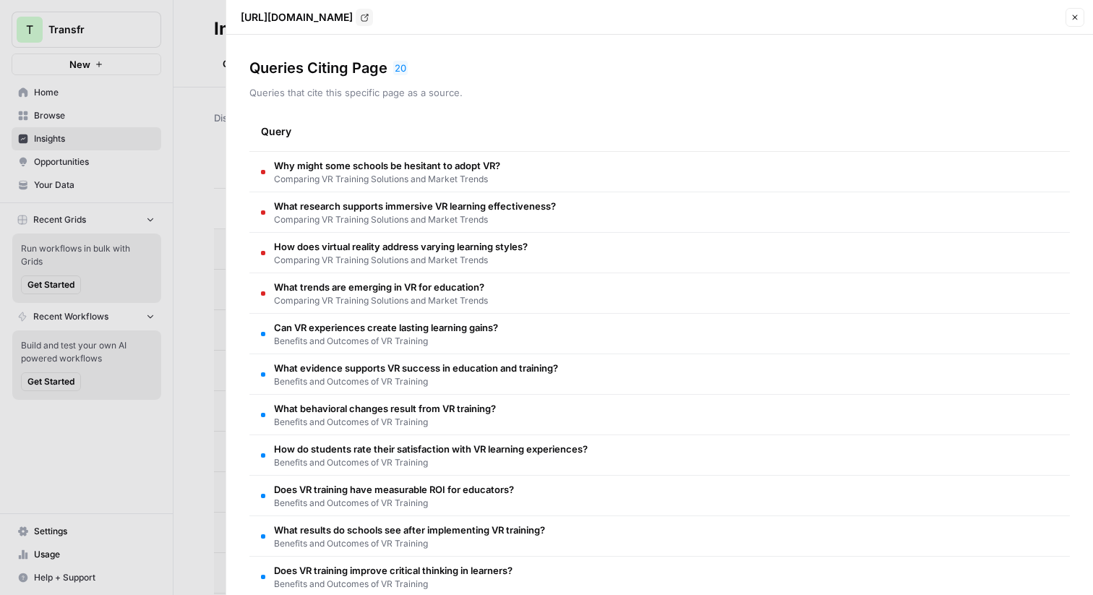
click at [353, 23] on p "[URL][DOMAIN_NAME]" at bounding box center [297, 17] width 112 height 14
click at [369, 20] on icon "Go to page https://pmc.ncbi.nlm.nih.gov/articles/PMC11040080/" at bounding box center [365, 18] width 8 height 8
click at [202, 54] on div at bounding box center [546, 297] width 1093 height 595
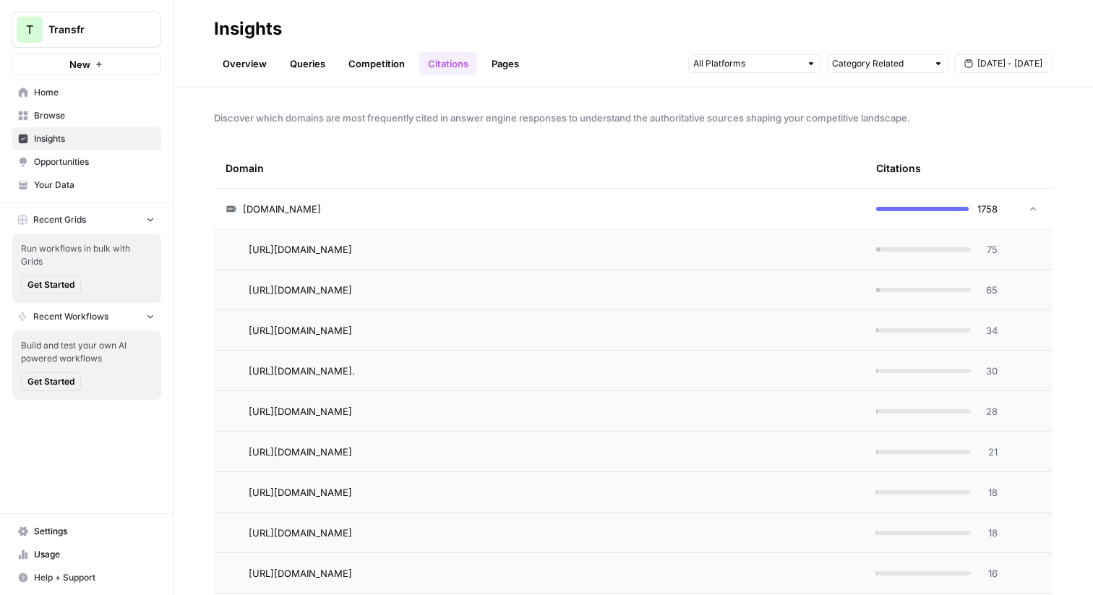
click at [437, 152] on div "Domain" at bounding box center [538, 168] width 627 height 40
click at [607, 186] on div "Domain" at bounding box center [538, 168] width 627 height 40
click at [680, 207] on div "[DOMAIN_NAME]" at bounding box center [538, 209] width 627 height 14
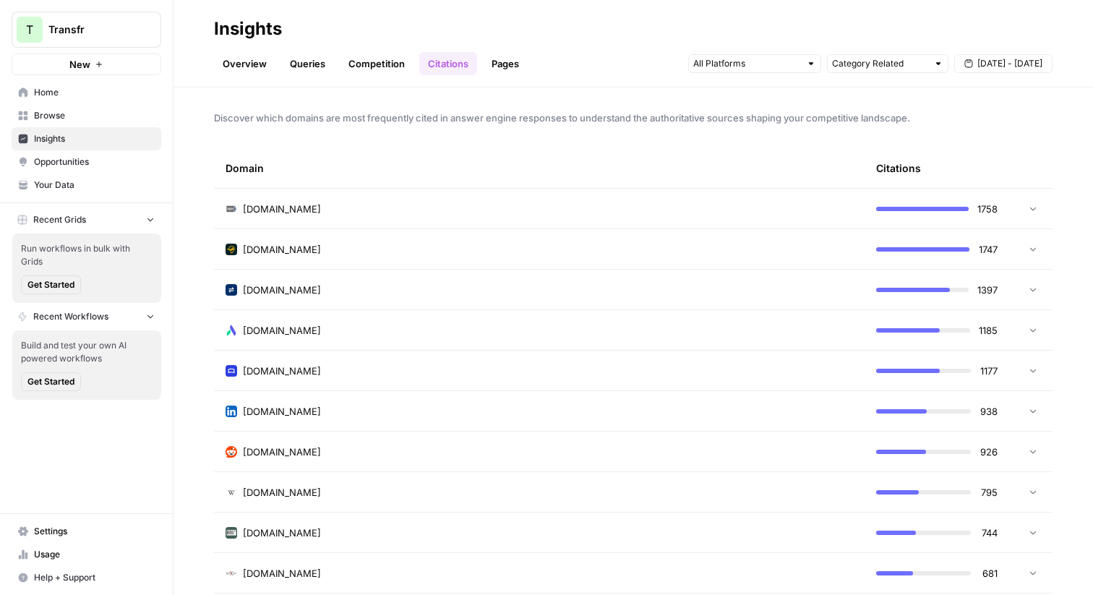
click at [393, 248] on div "[DOMAIN_NAME]" at bounding box center [538, 249] width 627 height 14
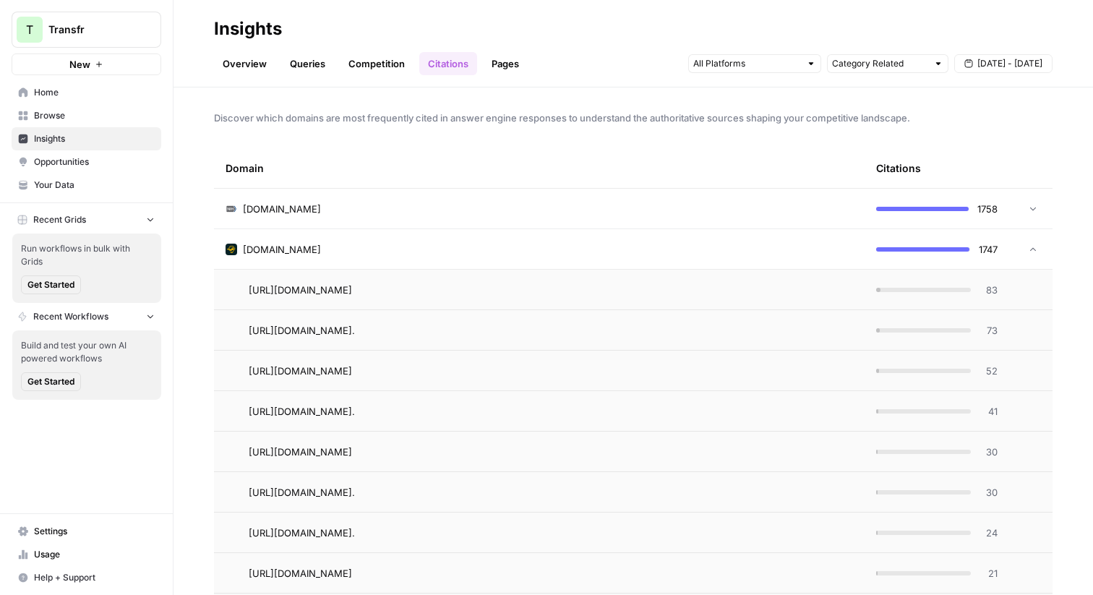
click at [393, 248] on div "[DOMAIN_NAME]" at bounding box center [538, 249] width 627 height 14
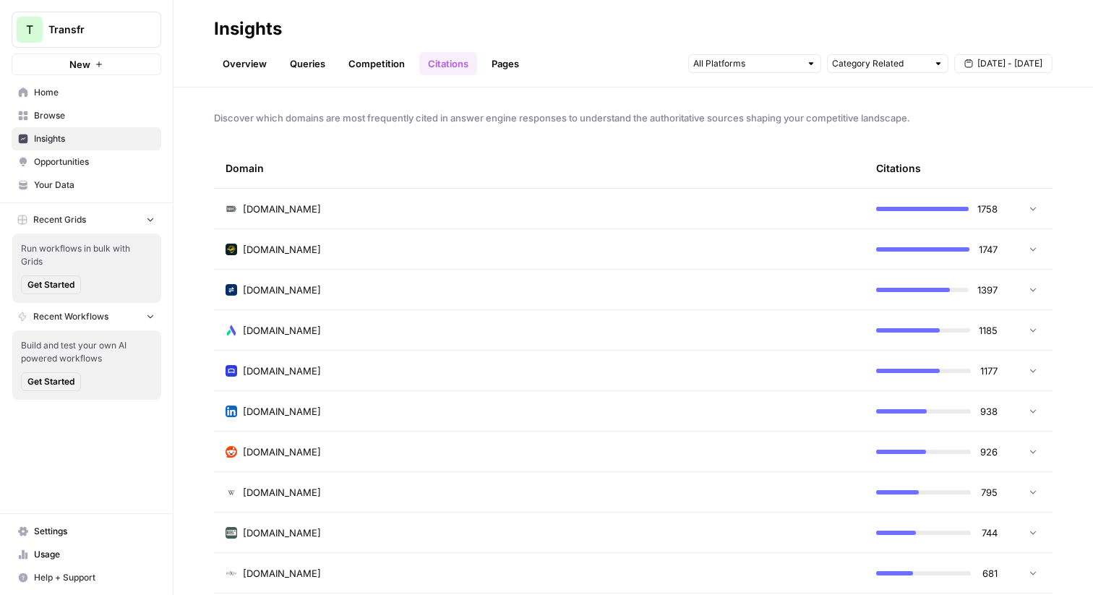
drag, startPoint x: 335, startPoint y: 207, endPoint x: 232, endPoint y: 208, distance: 103.4
click at [232, 208] on div "[DOMAIN_NAME]" at bounding box center [538, 209] width 627 height 14
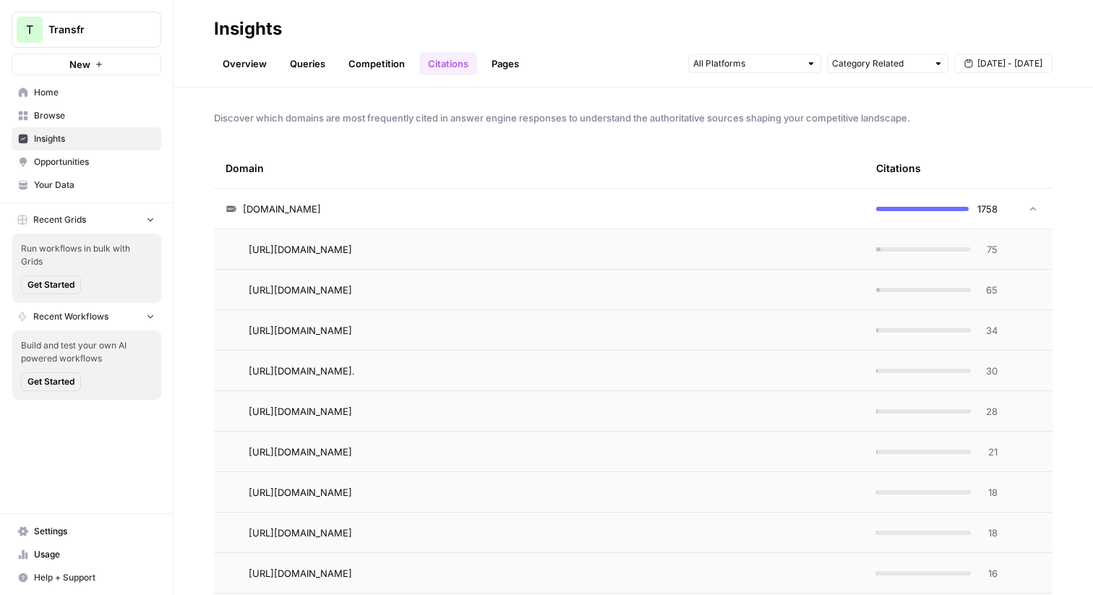
copy div "[DOMAIN_NAME]"
click at [1028, 197] on td at bounding box center [1030, 209] width 43 height 40
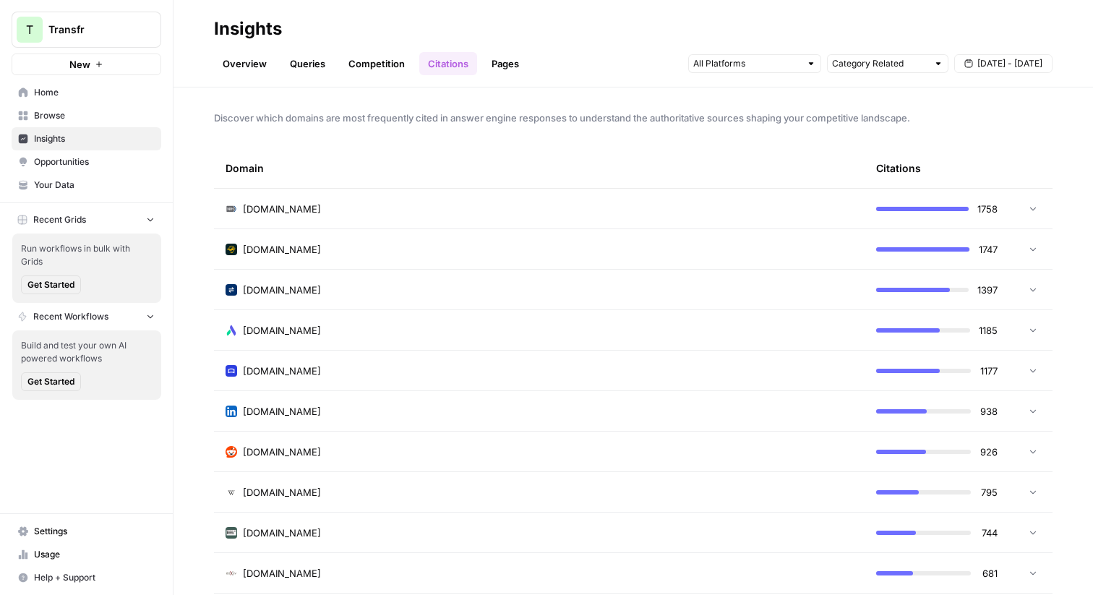
click at [661, 246] on div "[DOMAIN_NAME]" at bounding box center [538, 249] width 627 height 14
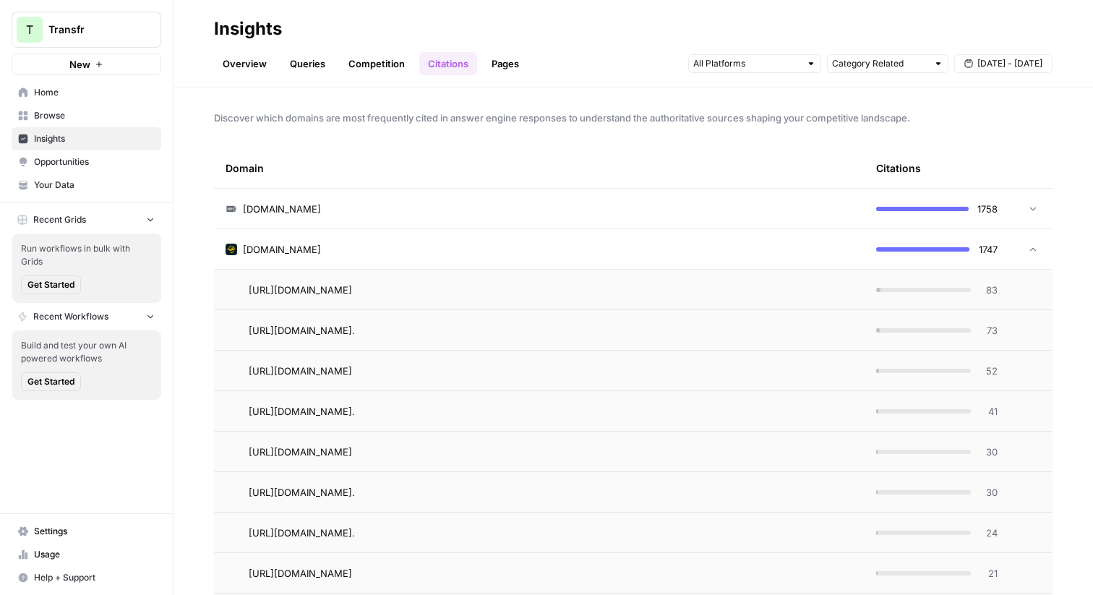
click at [1031, 251] on icon at bounding box center [1033, 249] width 10 height 10
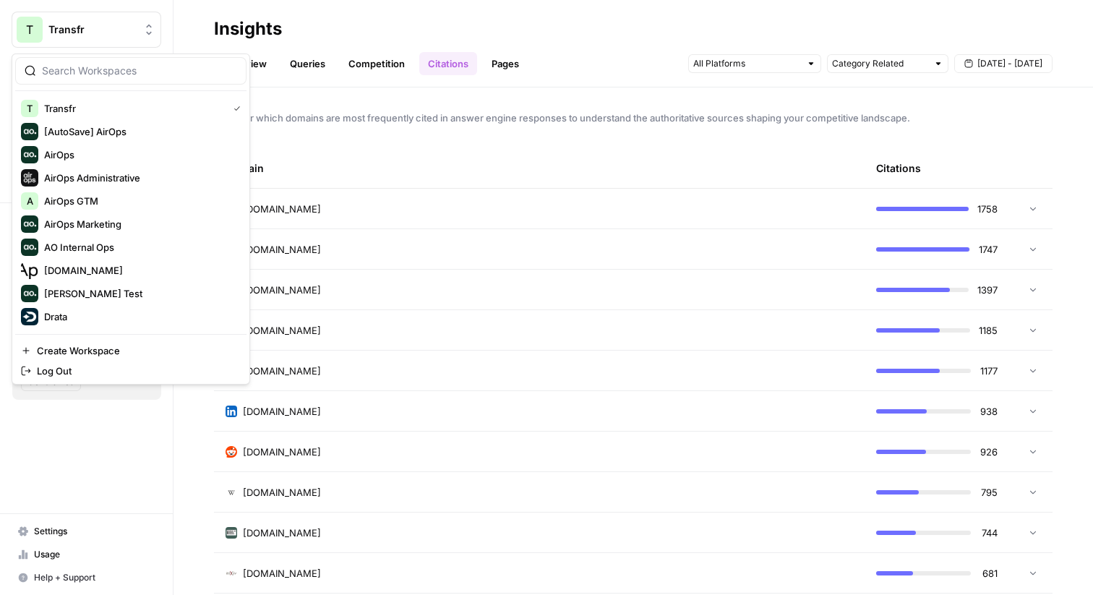
click at [73, 31] on span "Transfr" at bounding box center [91, 29] width 87 height 14
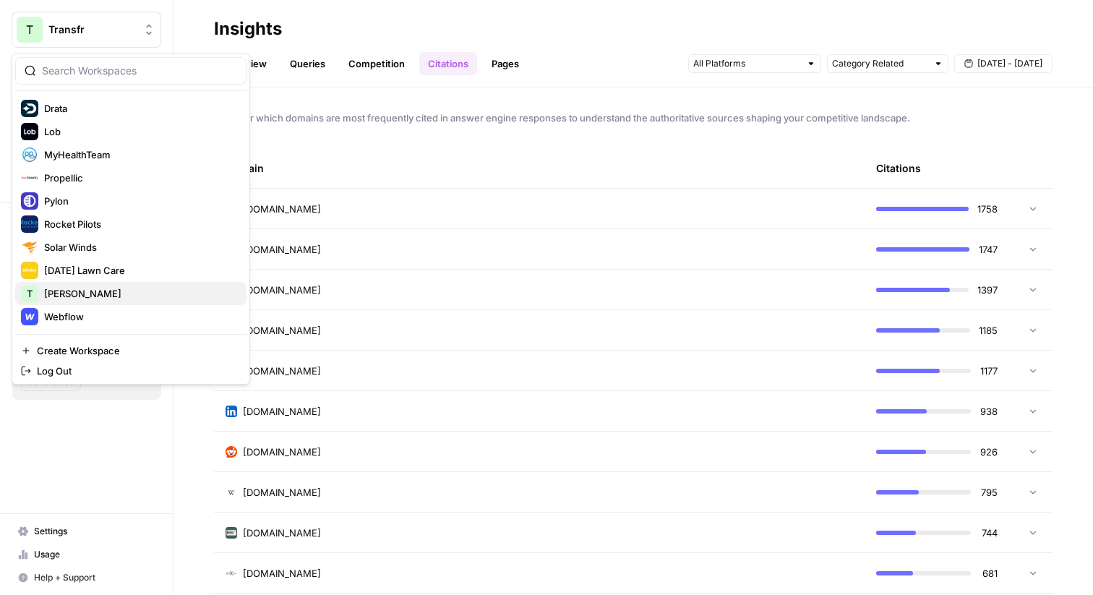
click at [64, 294] on span "[PERSON_NAME]" at bounding box center [139, 293] width 191 height 14
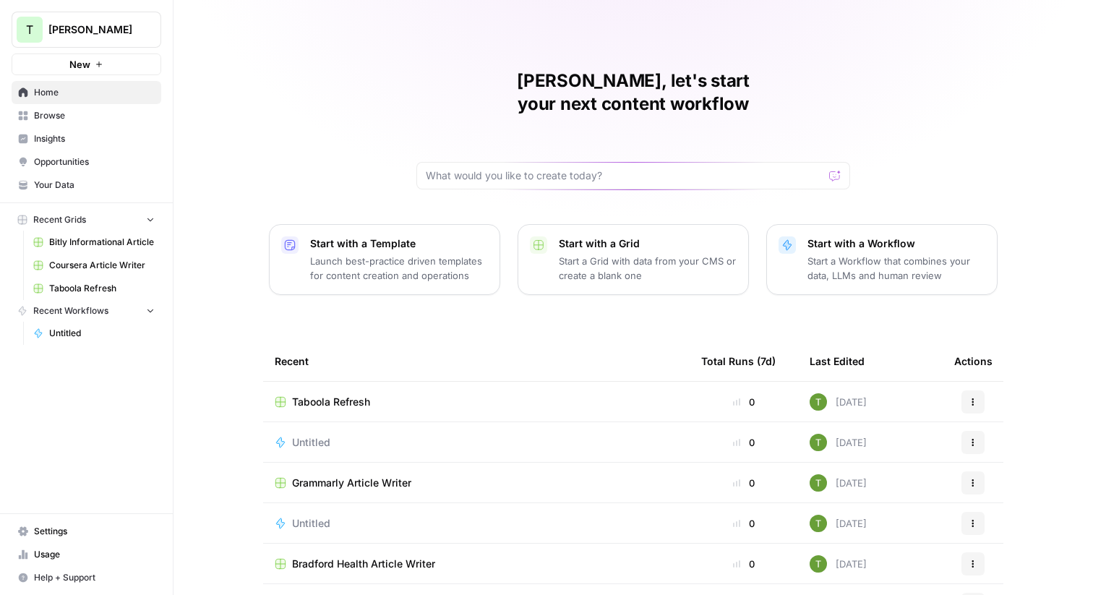
click at [59, 530] on span "Settings" at bounding box center [94, 531] width 121 height 13
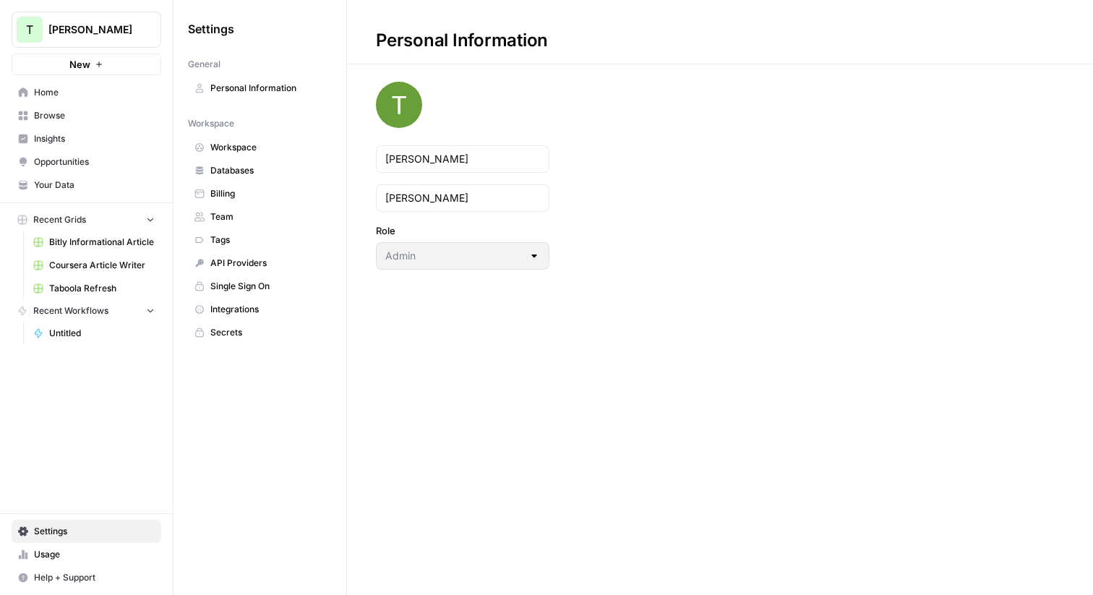
click at [238, 151] on span "Workspace" at bounding box center [267, 147] width 115 height 13
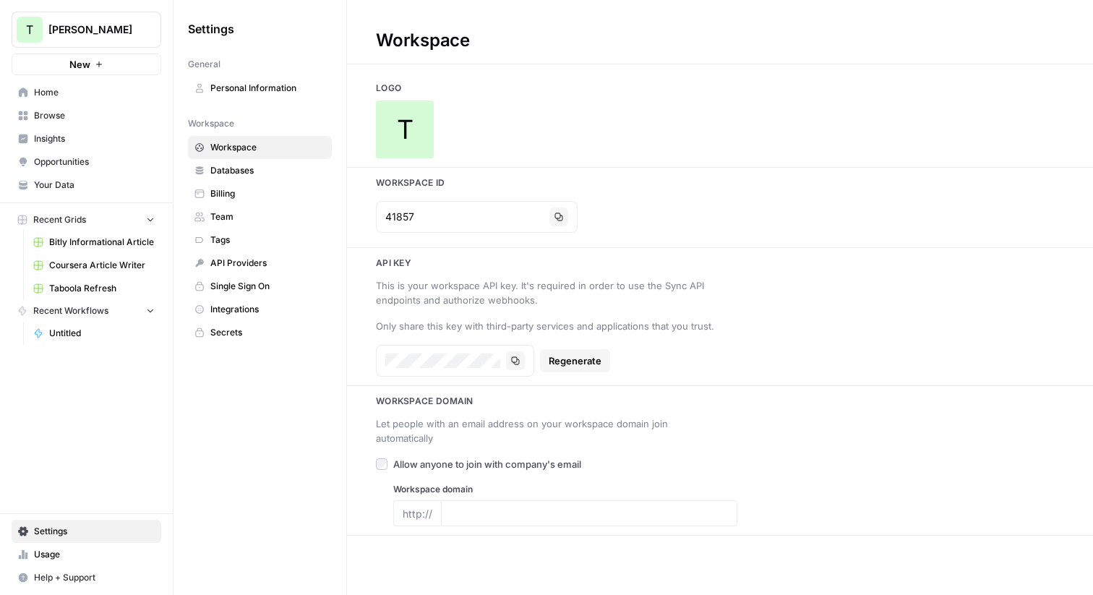
click at [38, 92] on span "Home" at bounding box center [94, 92] width 121 height 13
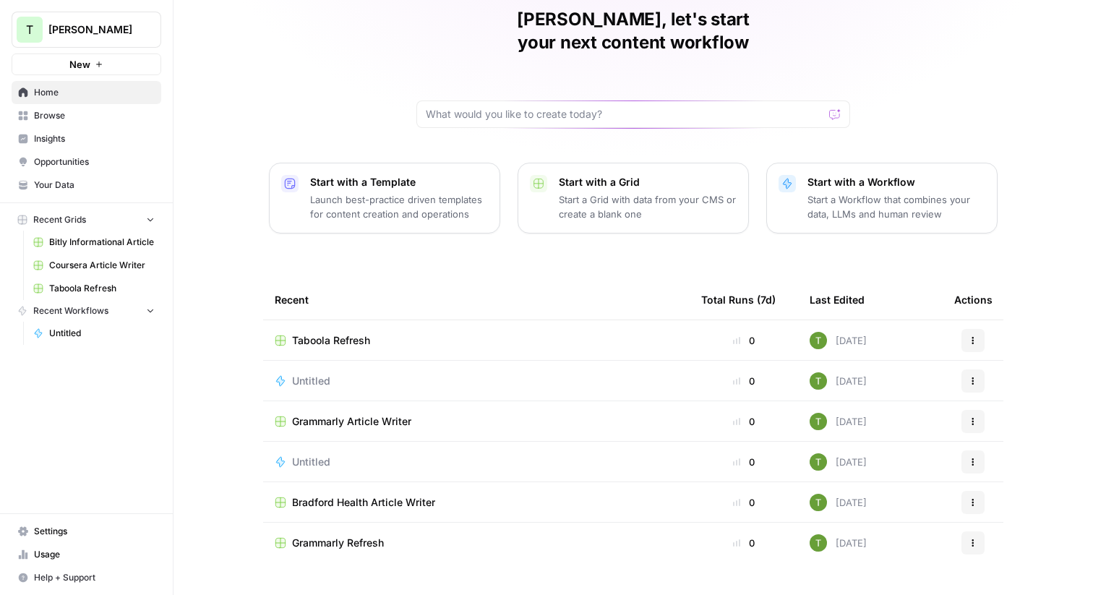
scroll to position [61, 0]
click at [386, 193] on p "Launch best-practice driven templates for content creation and operations" at bounding box center [399, 207] width 178 height 29
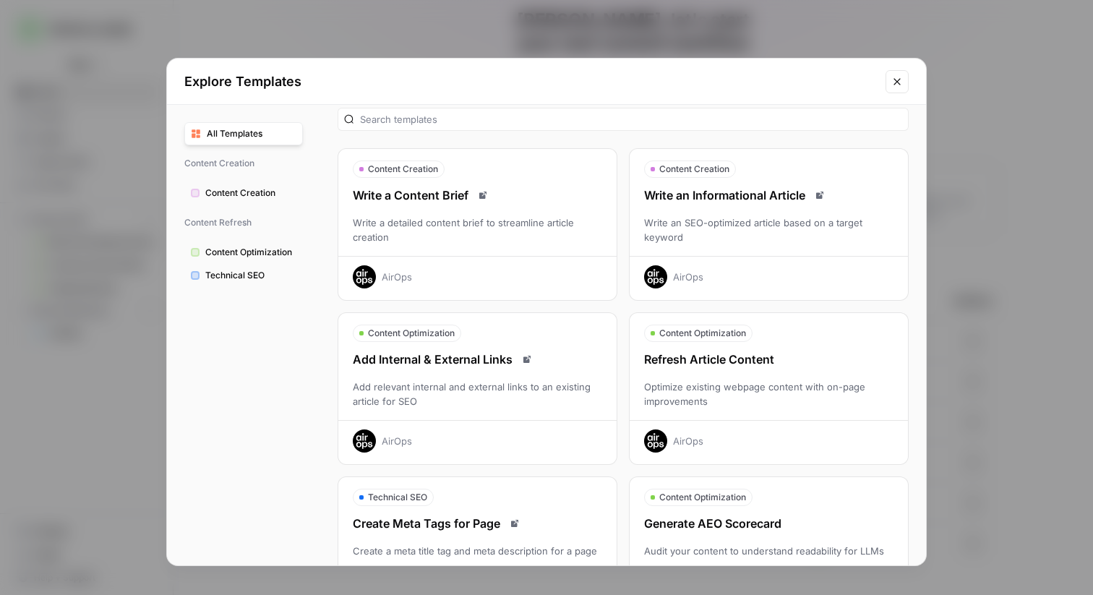
scroll to position [0, 0]
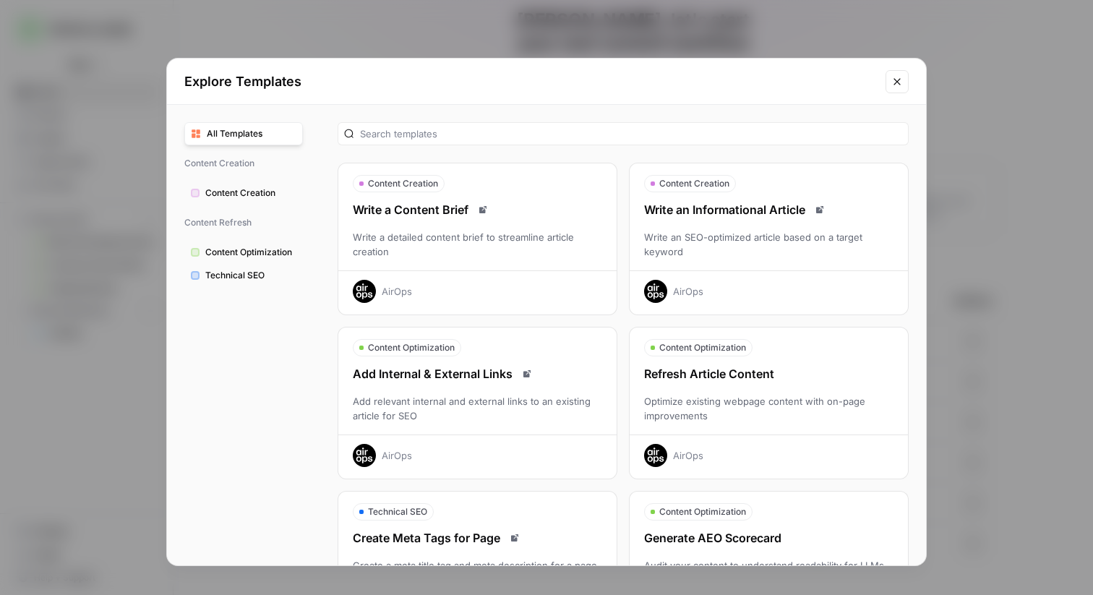
click at [786, 234] on div "Write an SEO-optimized article based on a target keyword" at bounding box center [769, 244] width 278 height 29
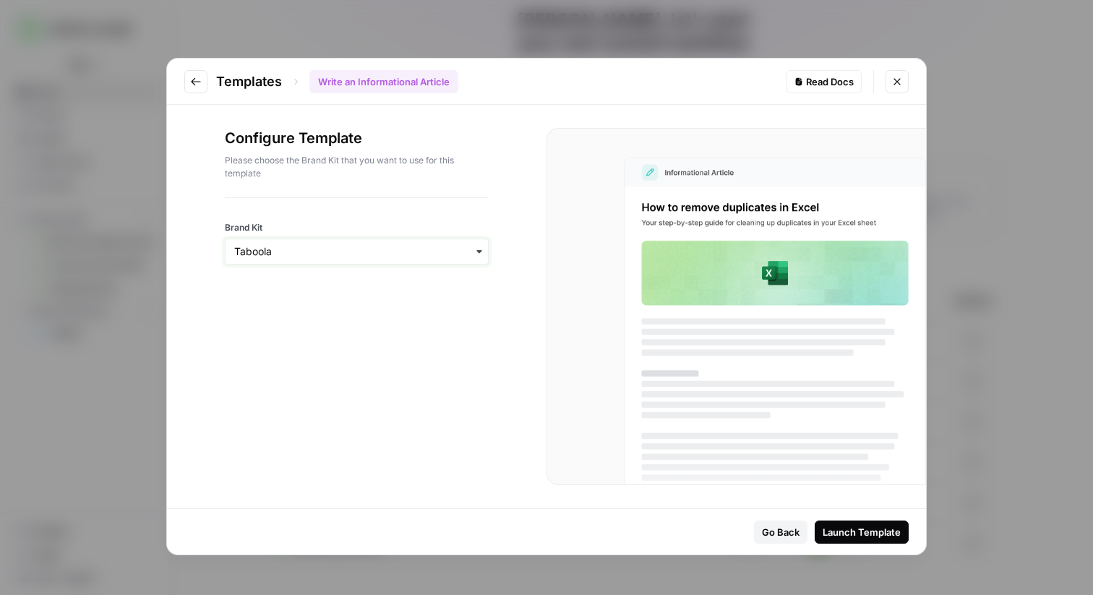
click at [320, 249] on input "Brand Kit" at bounding box center [356, 251] width 245 height 14
click at [901, 85] on icon "Close modal" at bounding box center [897, 82] width 12 height 12
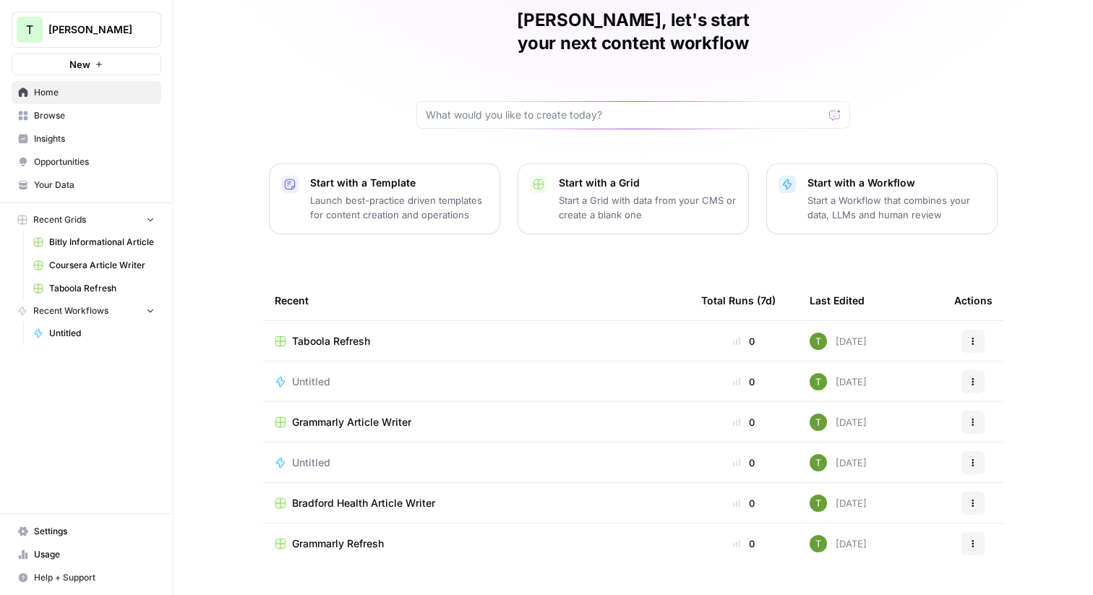
click at [56, 117] on span "Browse" at bounding box center [94, 115] width 121 height 13
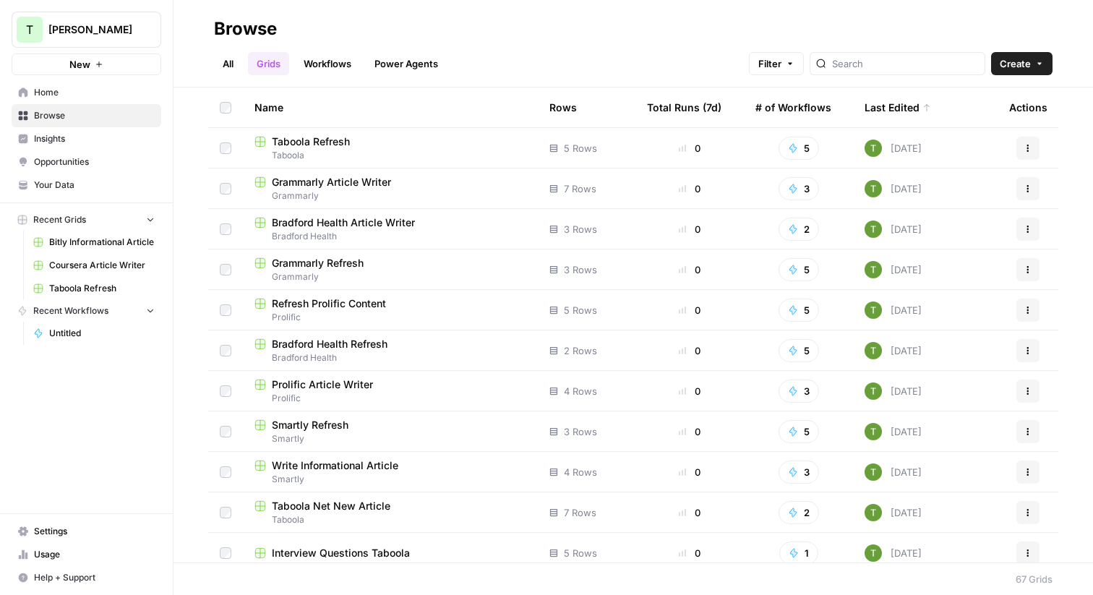
click at [339, 188] on span "Grammarly Article Writer" at bounding box center [331, 182] width 119 height 14
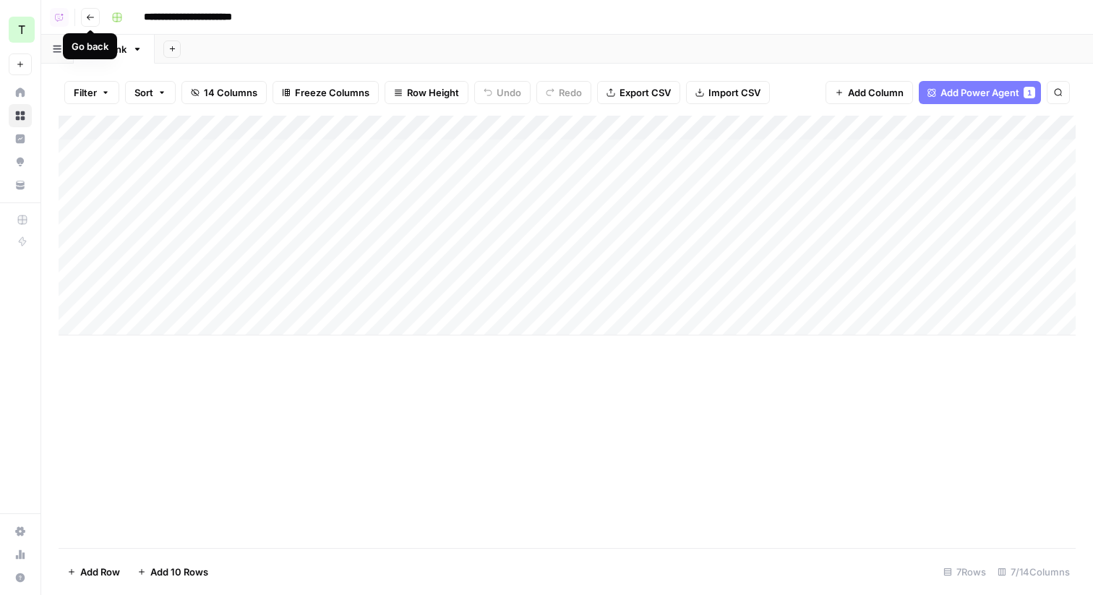
click at [91, 16] on icon "button" at bounding box center [90, 17] width 9 height 9
